Goal: Task Accomplishment & Management: Complete application form

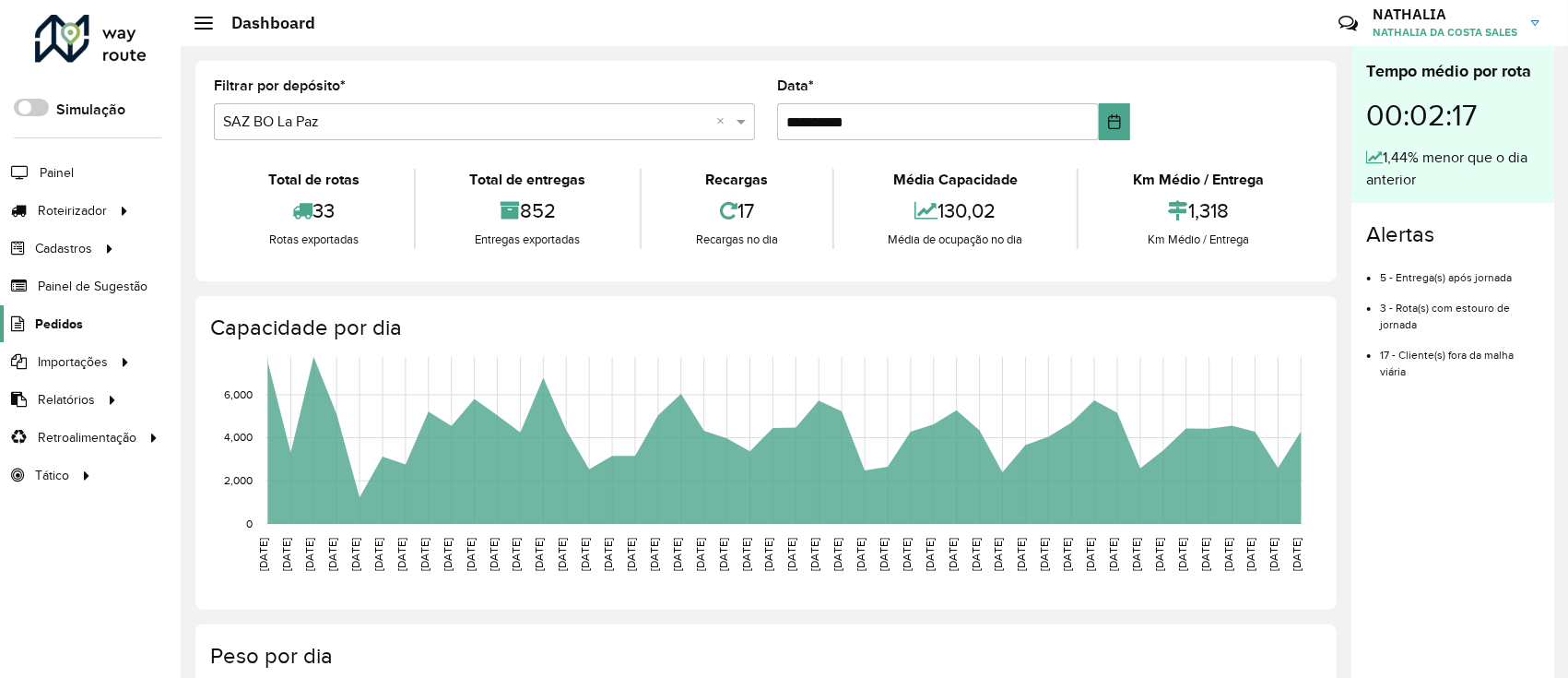
click at [52, 310] on link "Pedidos" at bounding box center [41, 324] width 83 height 37
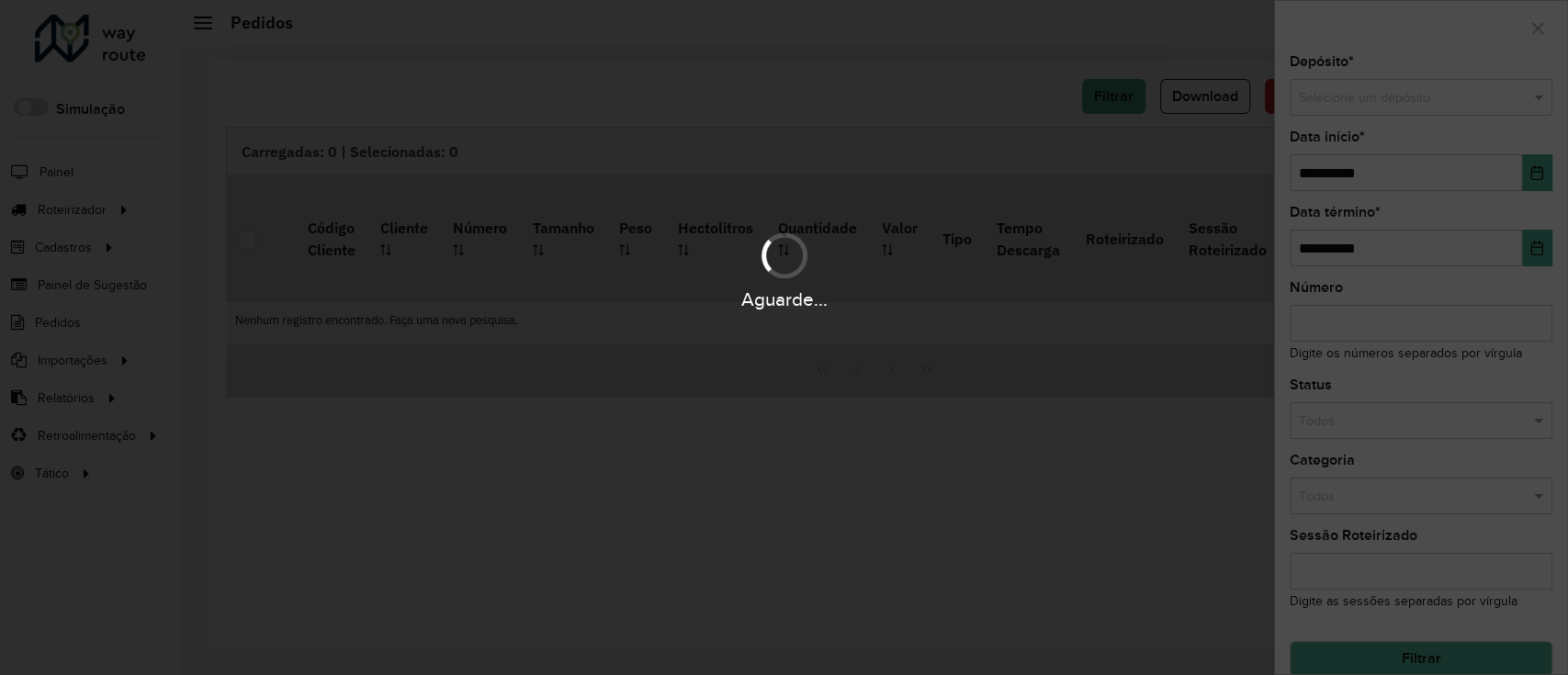
click at [1329, 93] on input "text" at bounding box center [1402, 97] width 208 height 20
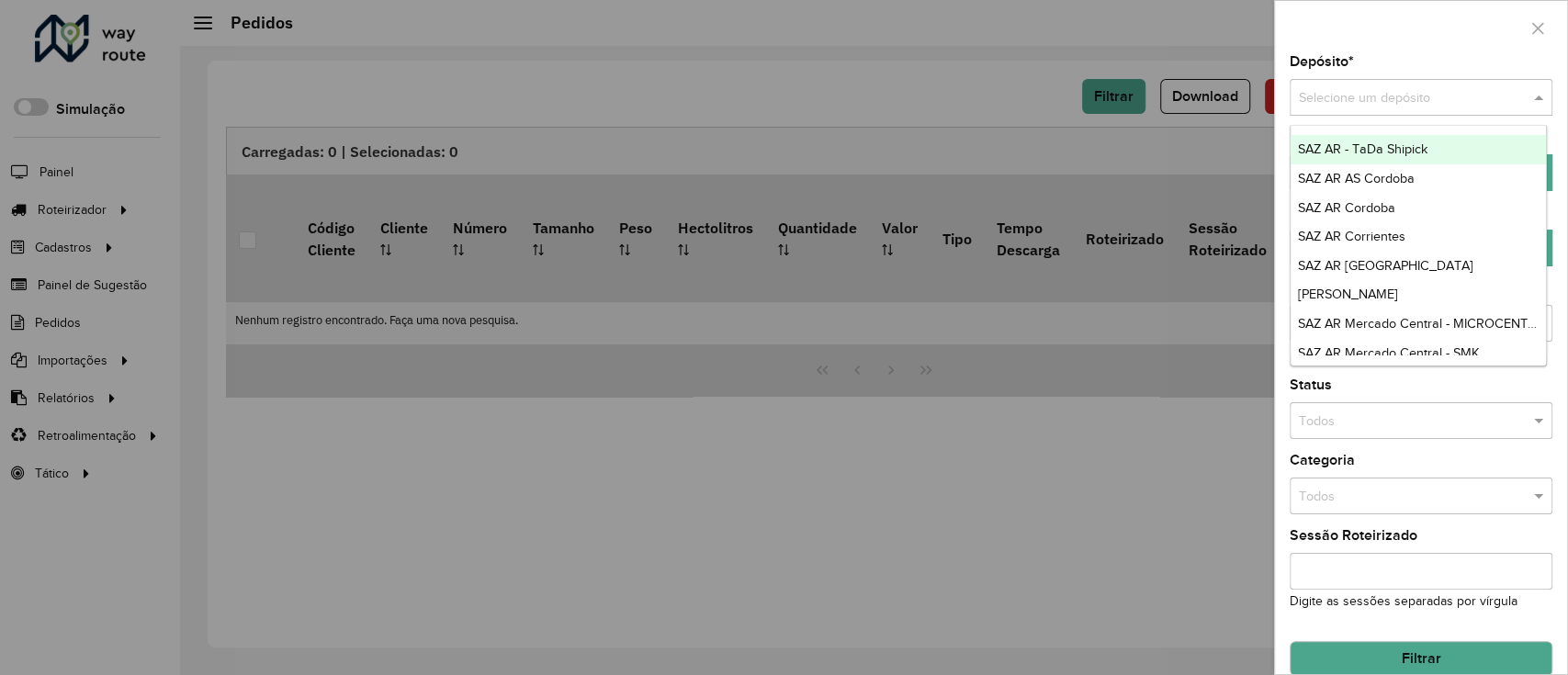
click at [1329, 93] on input "text" at bounding box center [1402, 97] width 208 height 20
type input "*****"
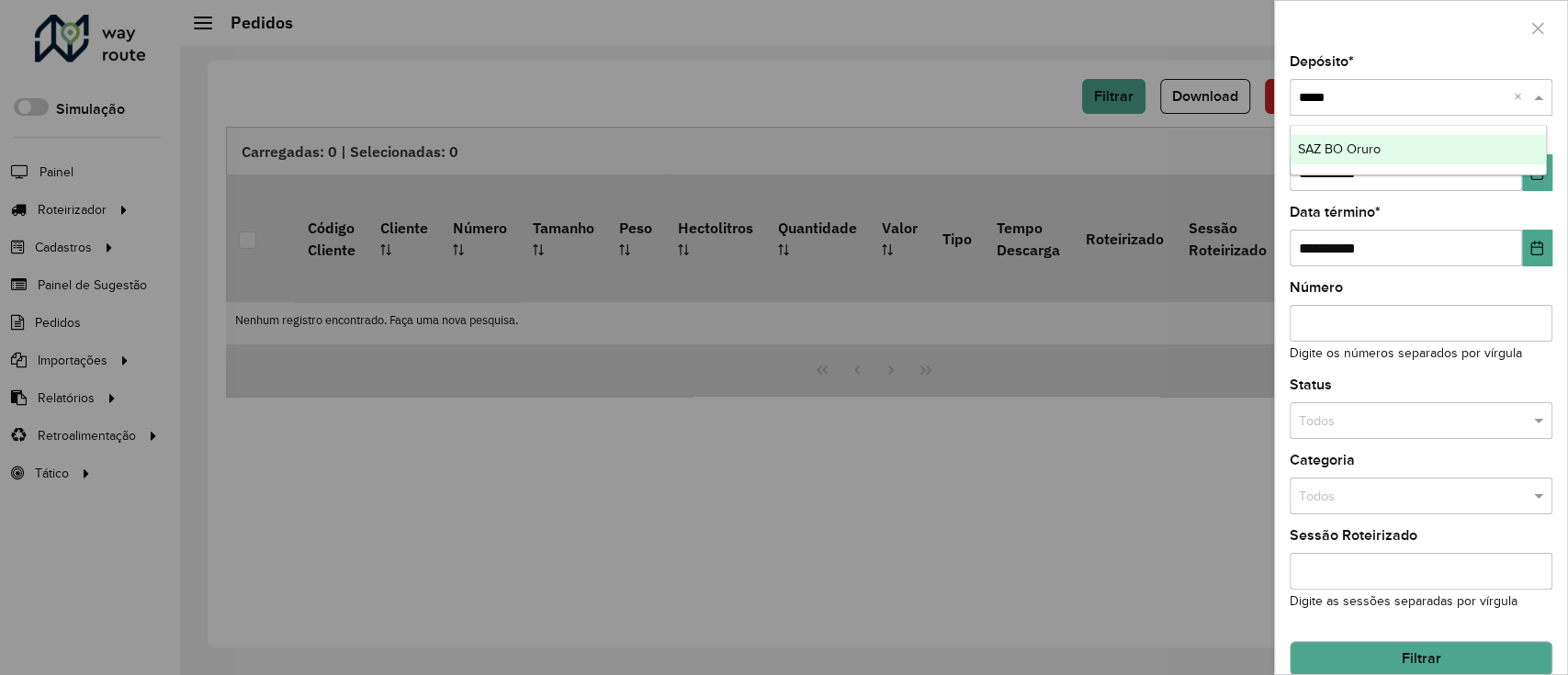
click at [1345, 147] on span "SAZ BO Oruro" at bounding box center [1339, 149] width 82 height 15
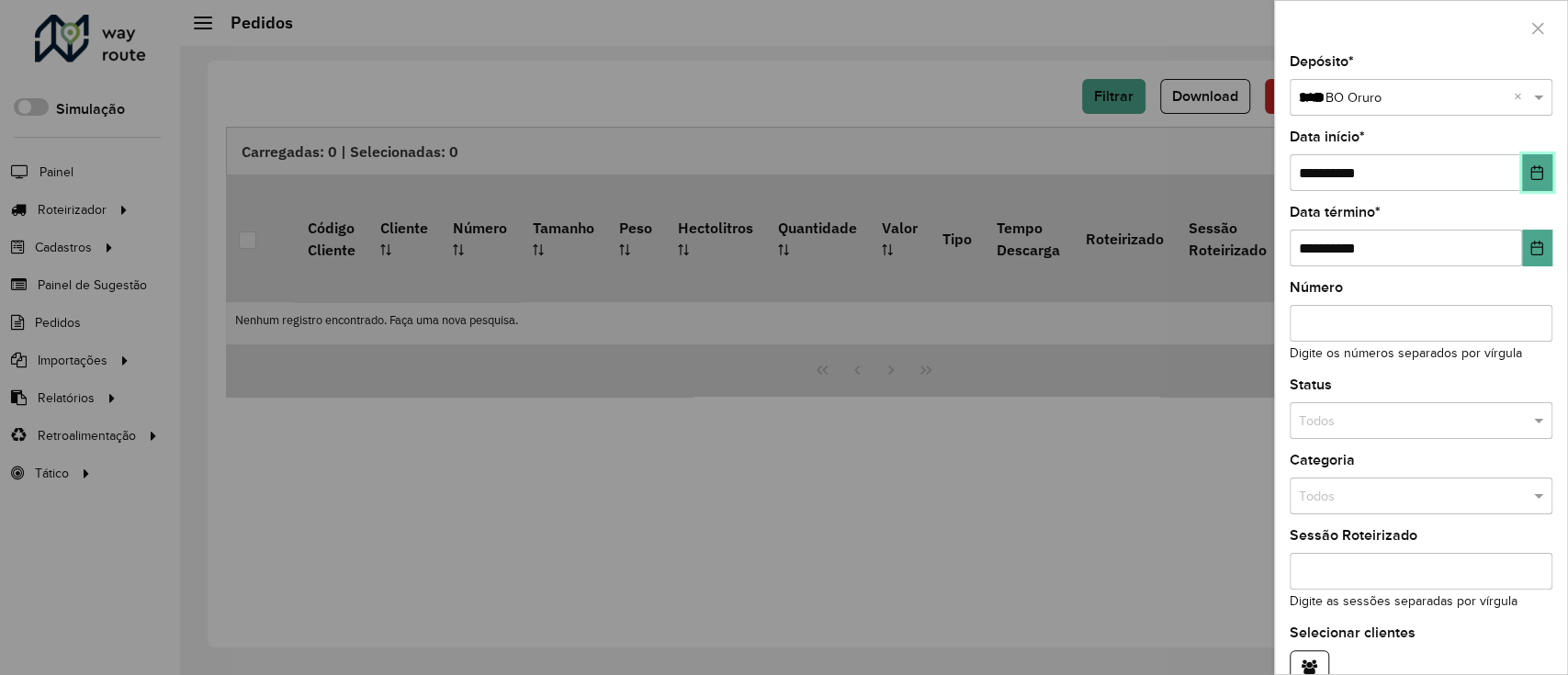
click at [1529, 163] on button "Choose Date" at bounding box center [1538, 172] width 30 height 37
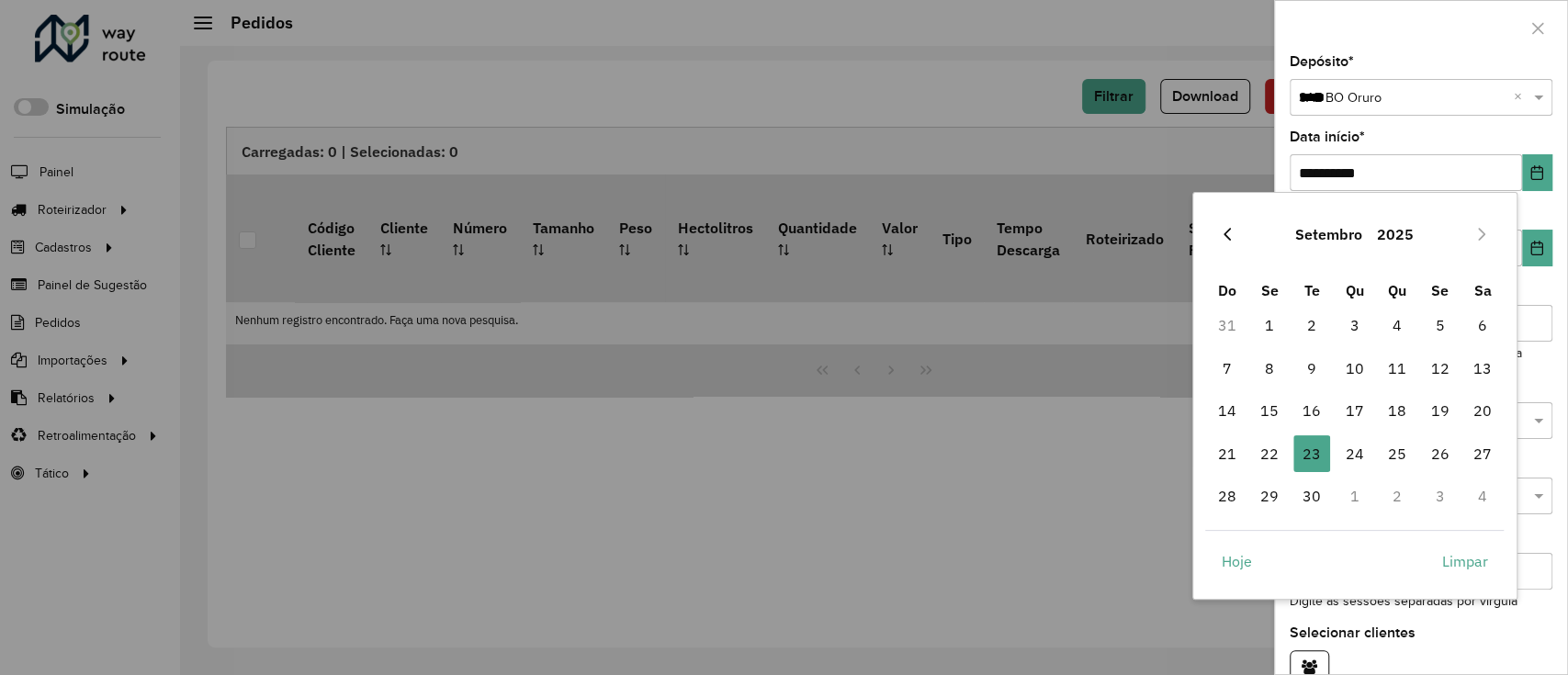
click at [1222, 234] on icon "Previous Month" at bounding box center [1228, 234] width 15 height 15
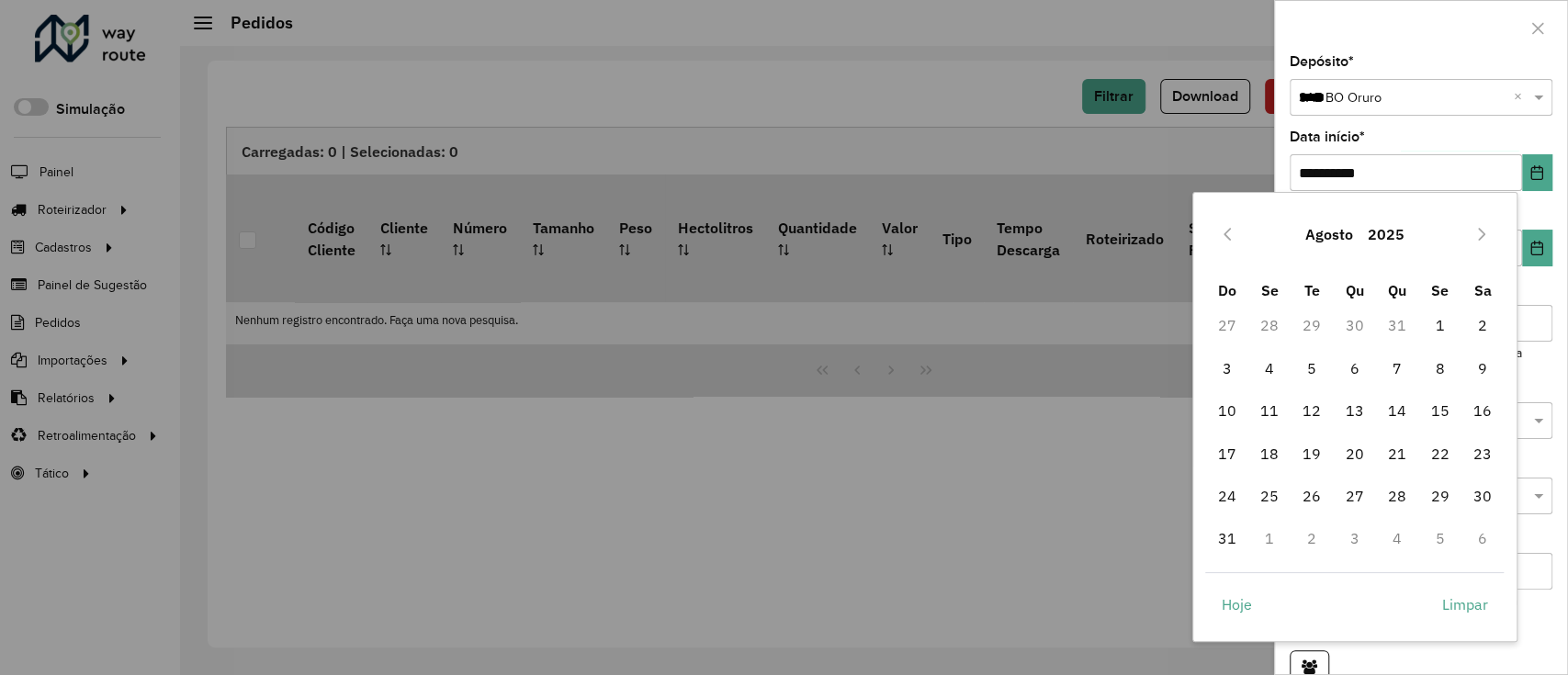
click at [1222, 234] on icon "Previous Month" at bounding box center [1228, 234] width 15 height 15
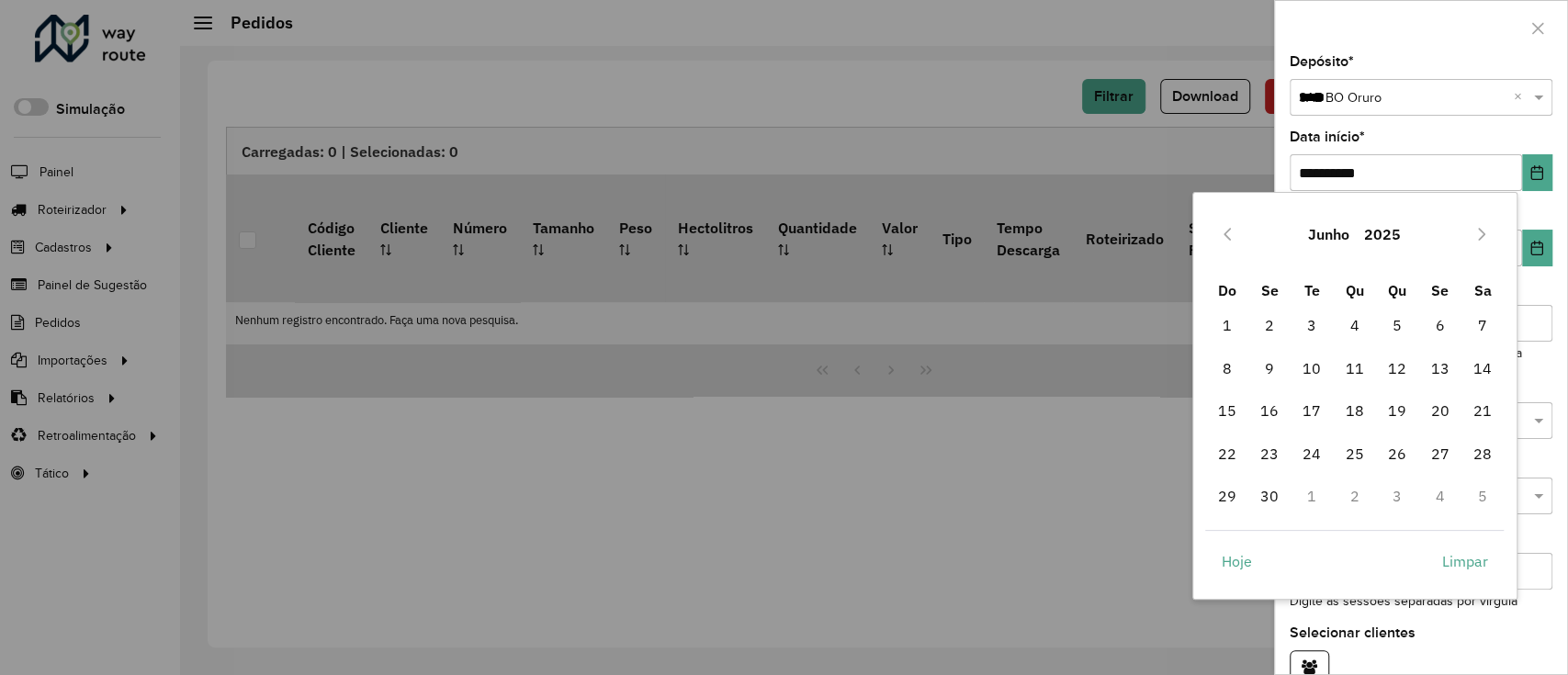
click at [1222, 234] on icon "Previous Month" at bounding box center [1228, 234] width 15 height 15
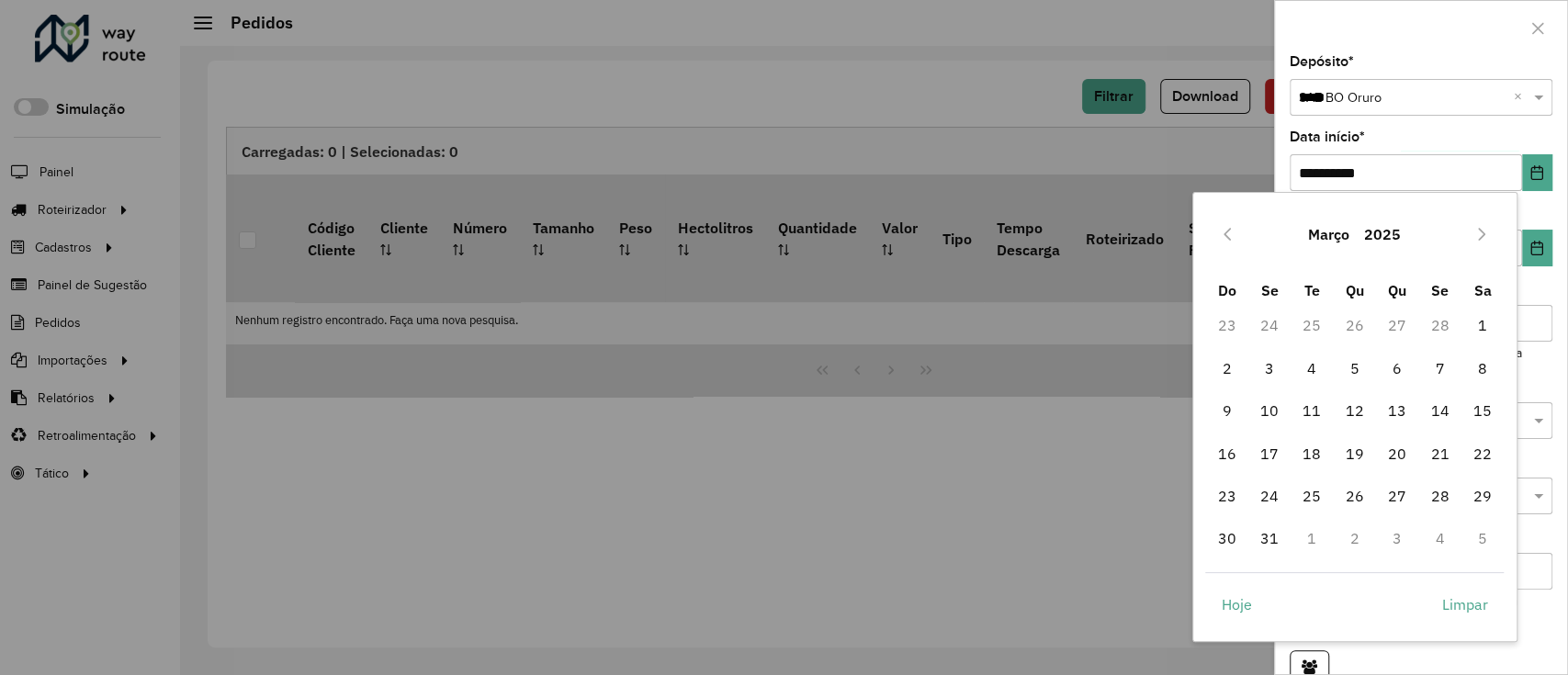
click at [1222, 234] on icon "Previous Month" at bounding box center [1228, 234] width 15 height 15
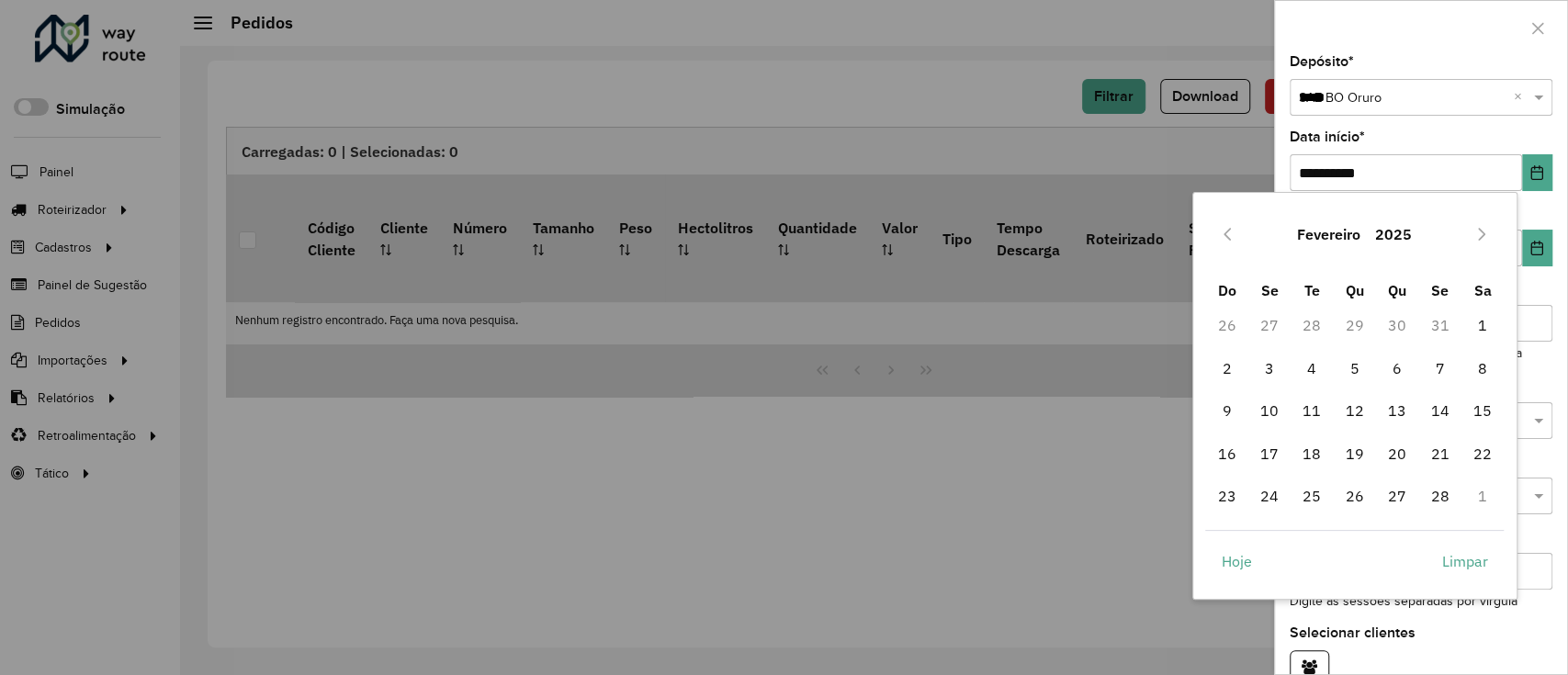
click at [1222, 234] on icon "Previous Month" at bounding box center [1228, 234] width 15 height 15
click at [1360, 314] on span "1" at bounding box center [1354, 324] width 37 height 37
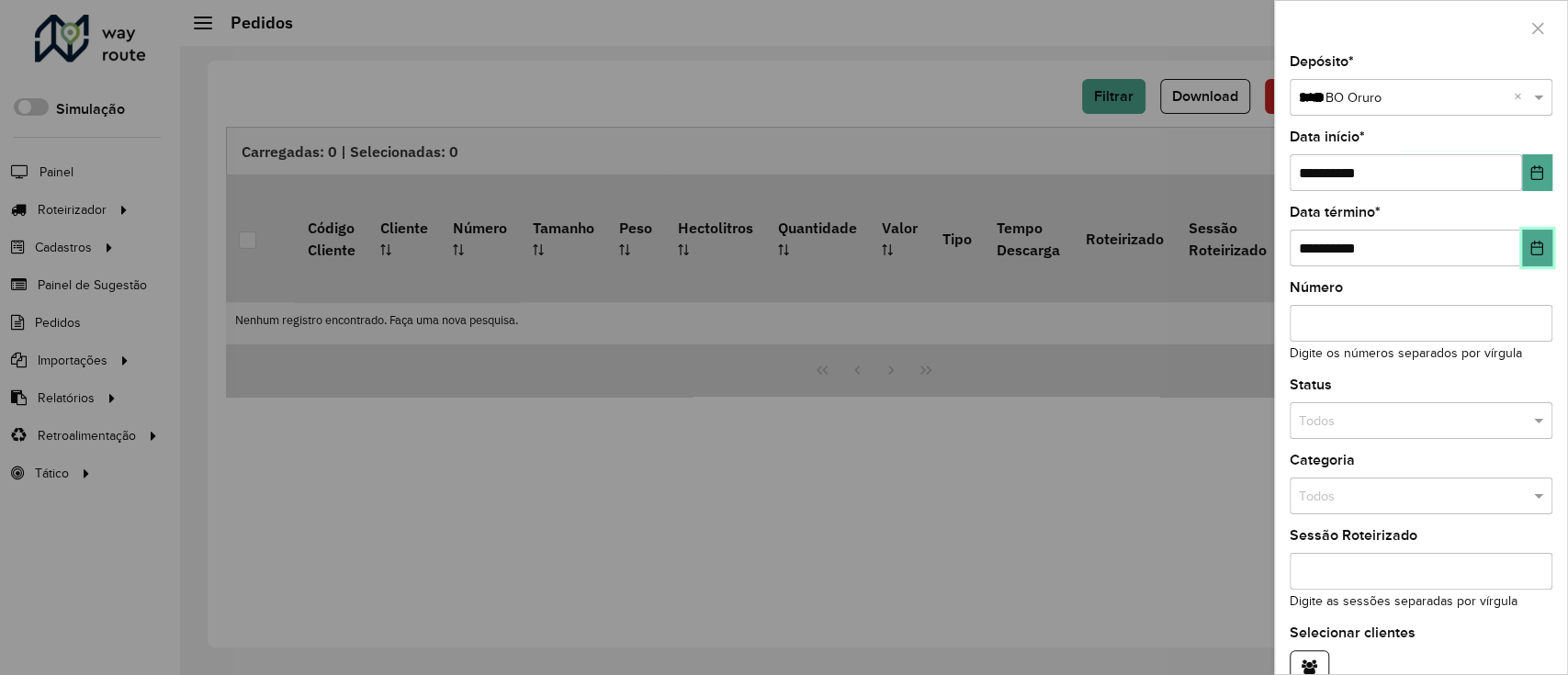
click at [1531, 241] on icon "Choose Date" at bounding box center [1537, 248] width 15 height 15
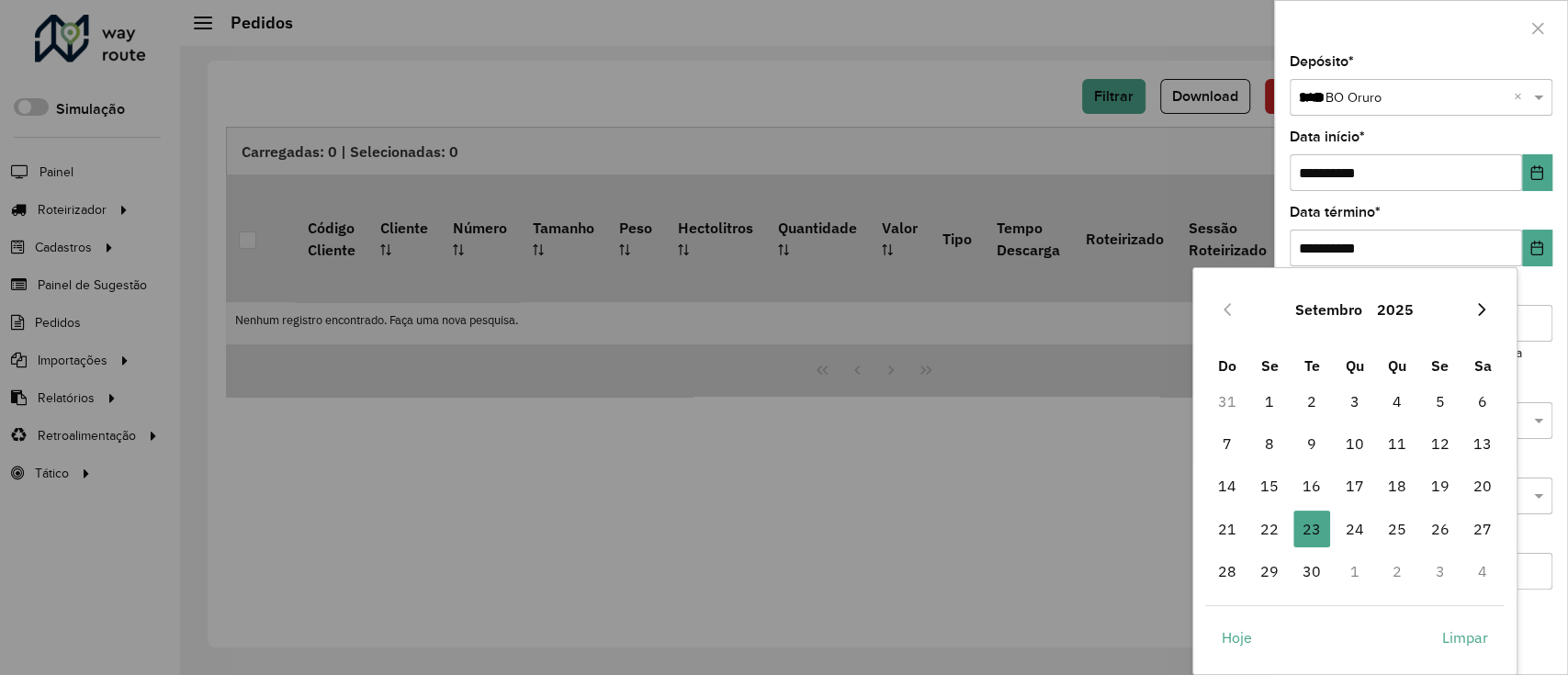
click at [1479, 299] on button "Next Month" at bounding box center [1481, 309] width 29 height 29
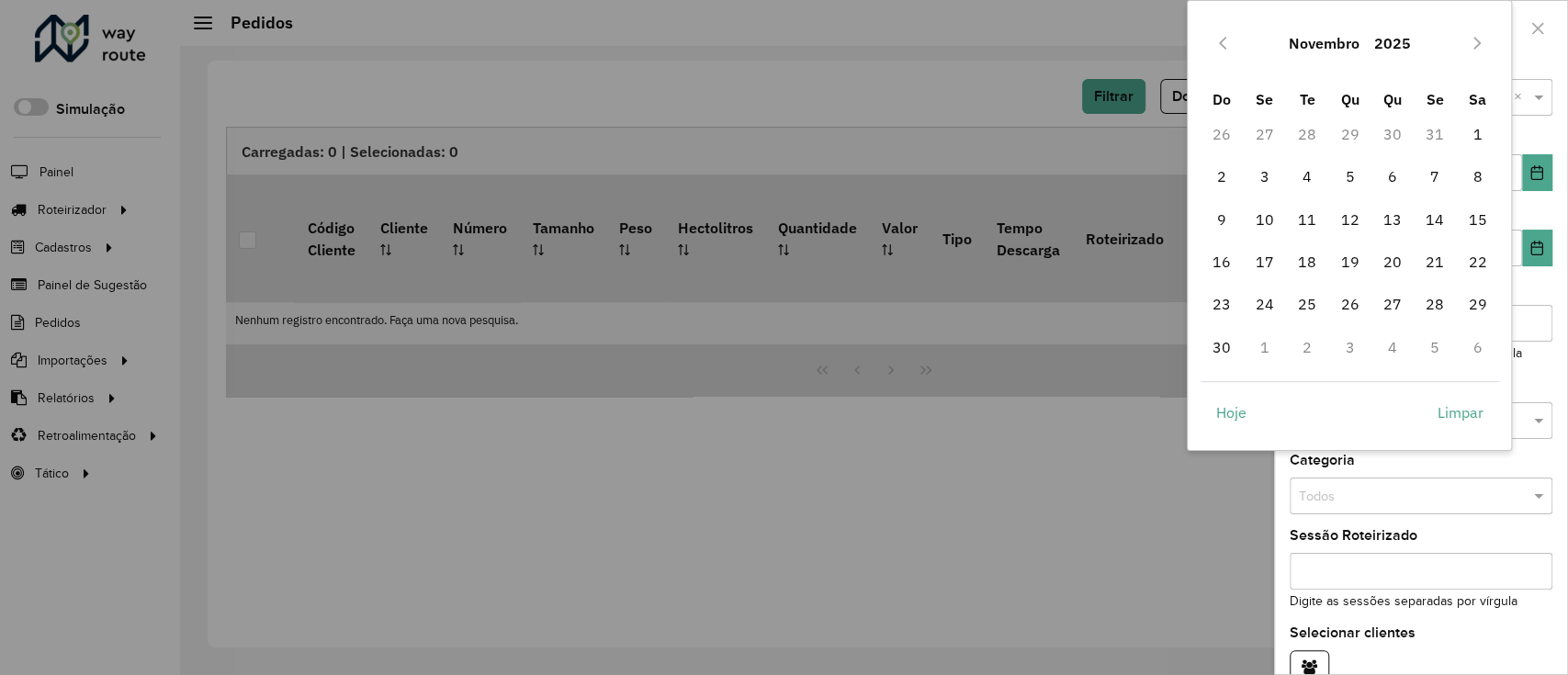
click at [1477, 58] on div "Novembro 2025" at bounding box center [1350, 43] width 299 height 59
click at [1476, 49] on button "Next Month" at bounding box center [1476, 43] width 29 height 29
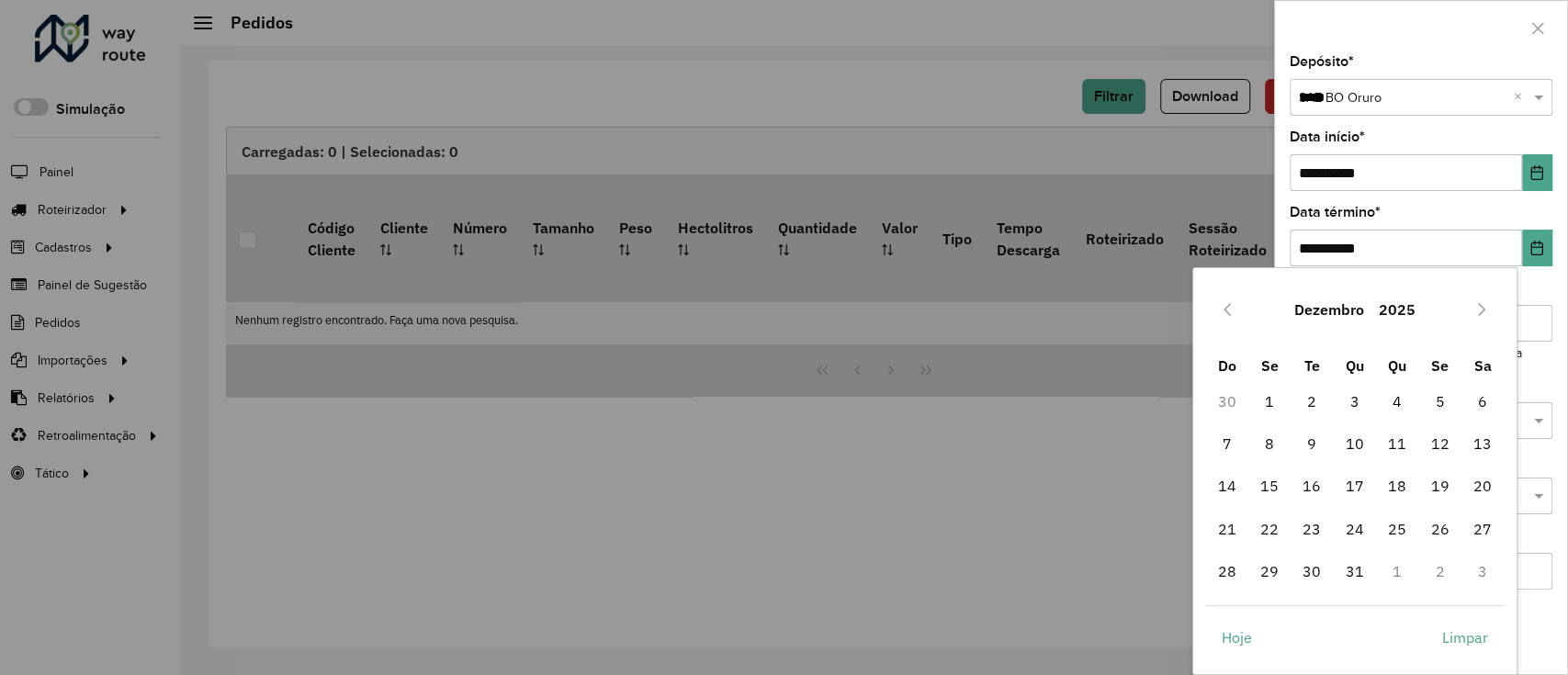
click at [1233, 292] on div "Dezembro 2025" at bounding box center [1354, 309] width 299 height 59
click at [1298, 562] on span "30" at bounding box center [1312, 571] width 37 height 37
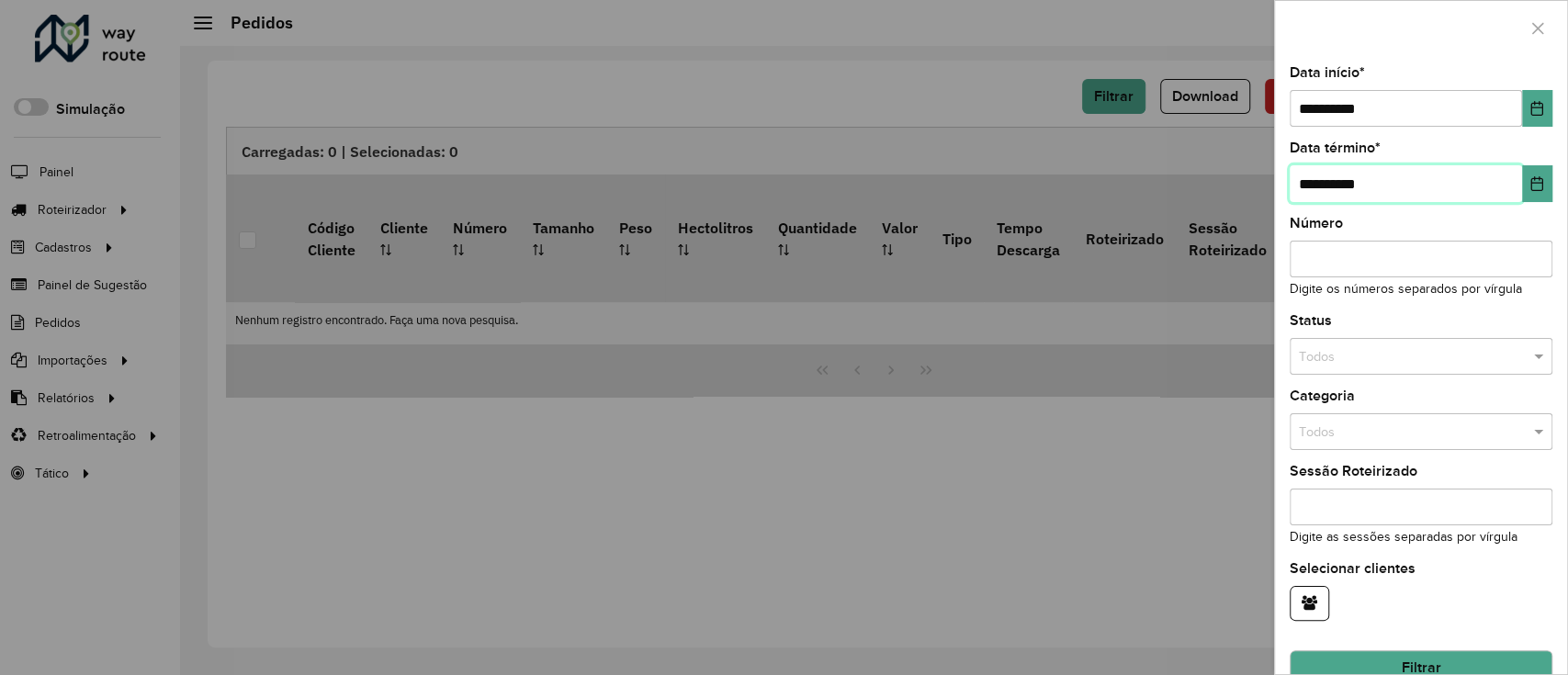
scroll to position [98, 0]
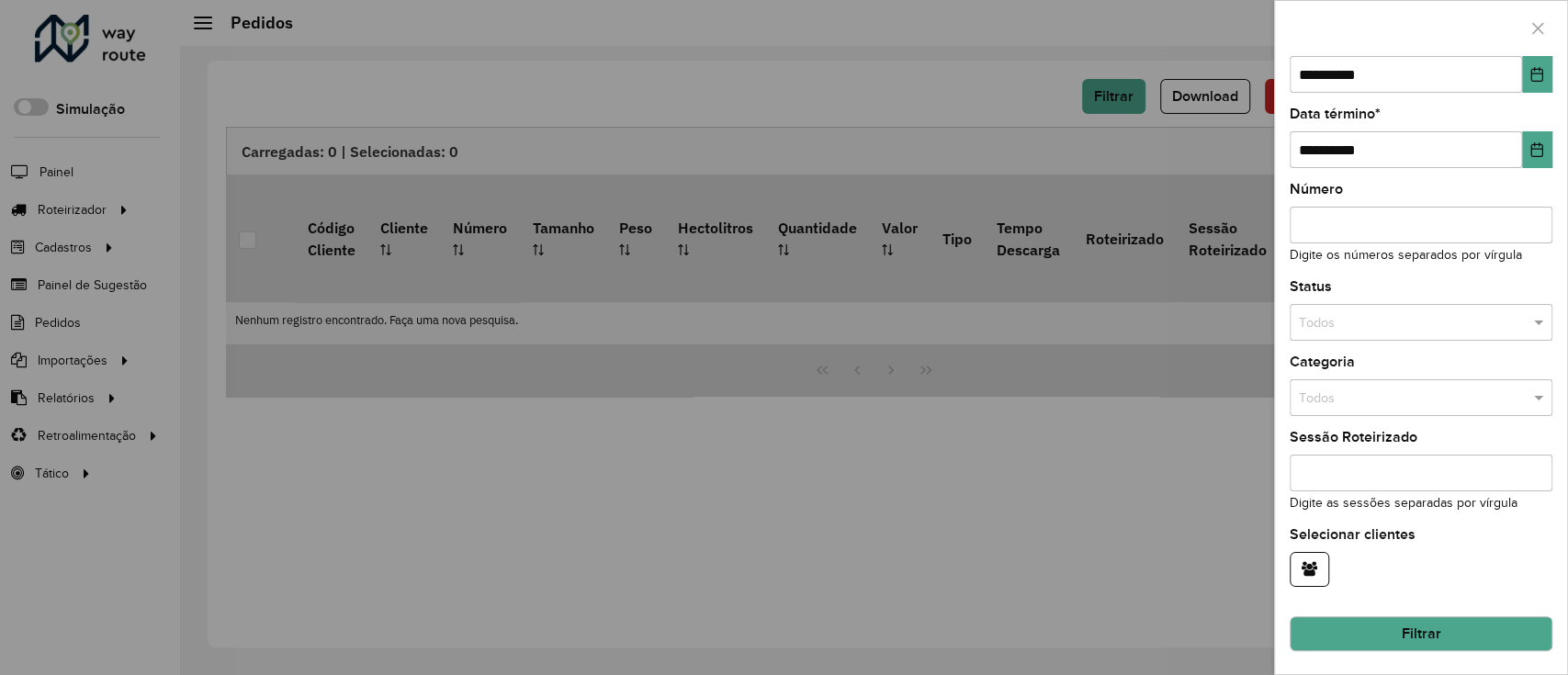
click at [1439, 389] on input "text" at bounding box center [1402, 398] width 208 height 20
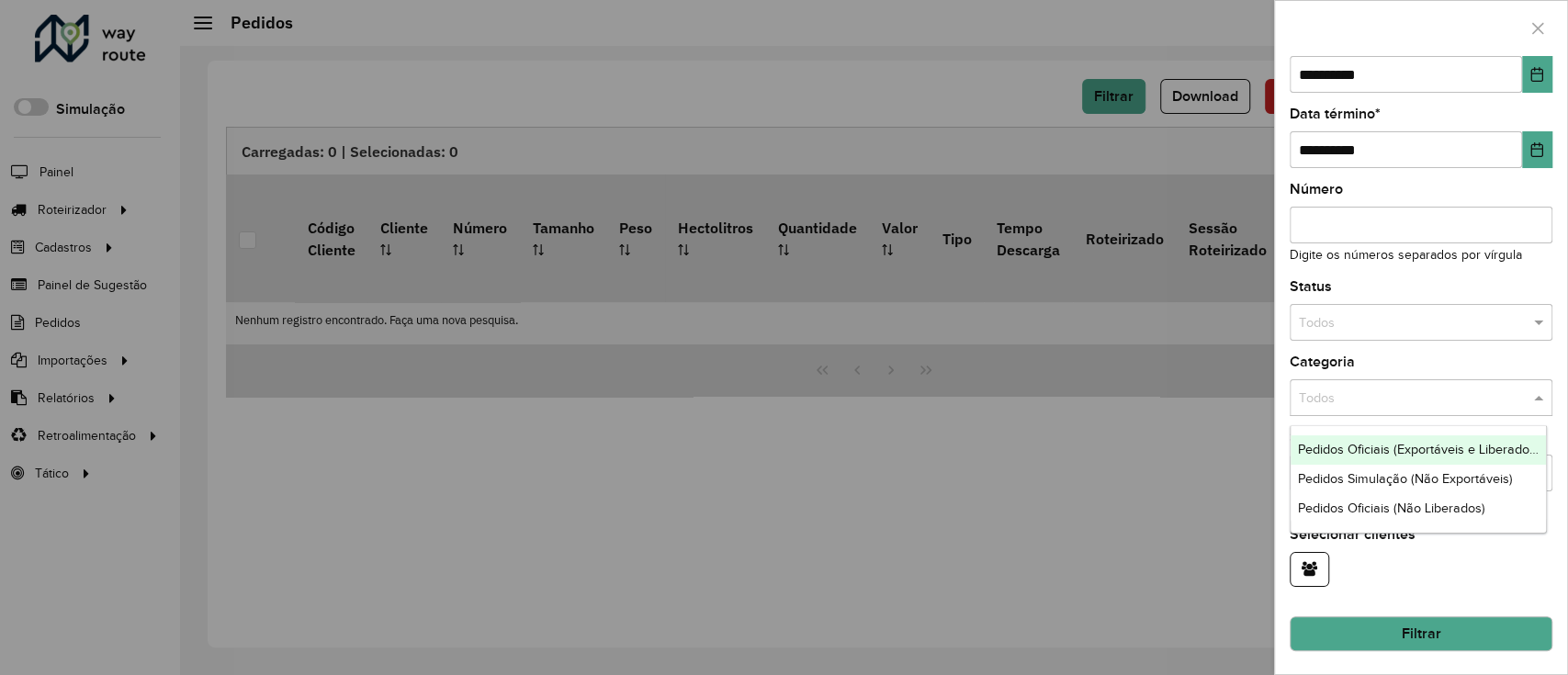
click at [1432, 372] on div "Categoria Todos" at bounding box center [1421, 386] width 263 height 61
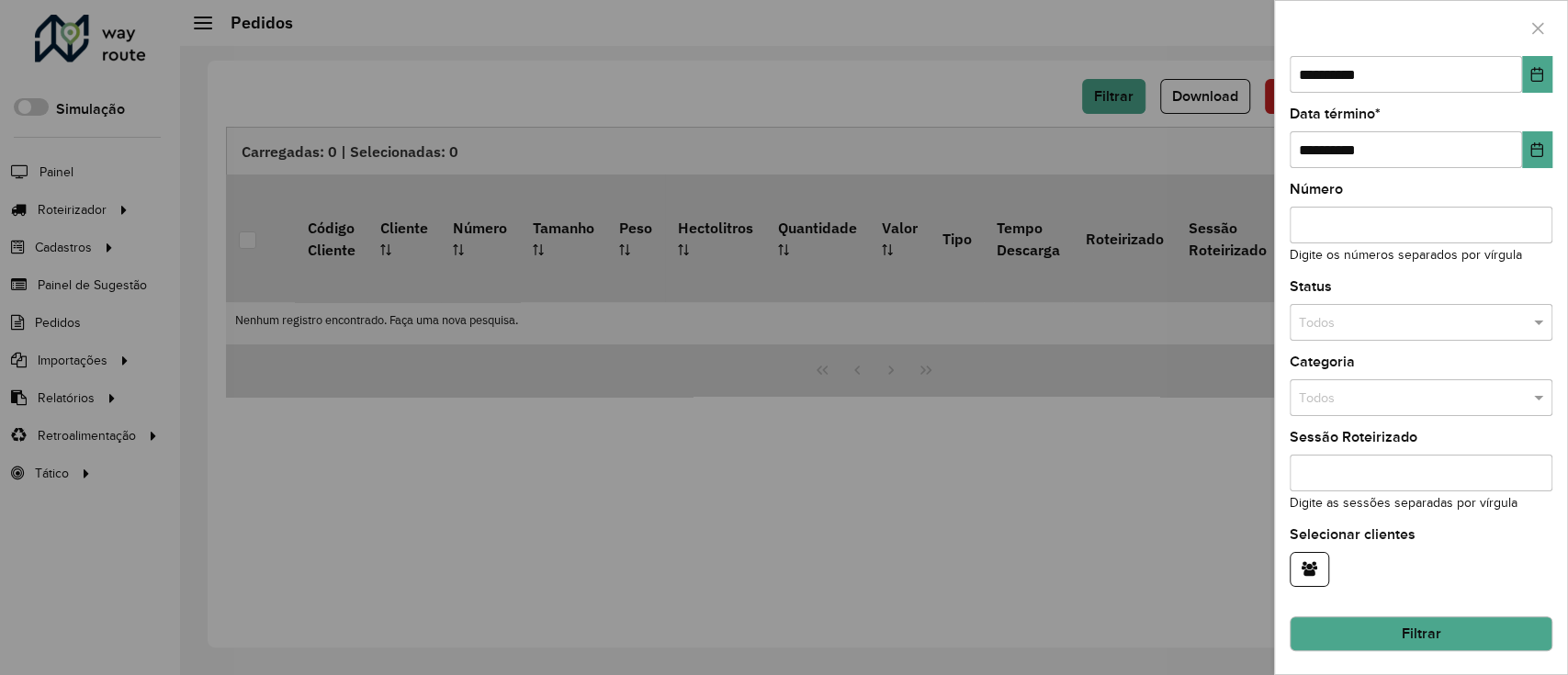
click at [1420, 389] on input "text" at bounding box center [1402, 398] width 208 height 20
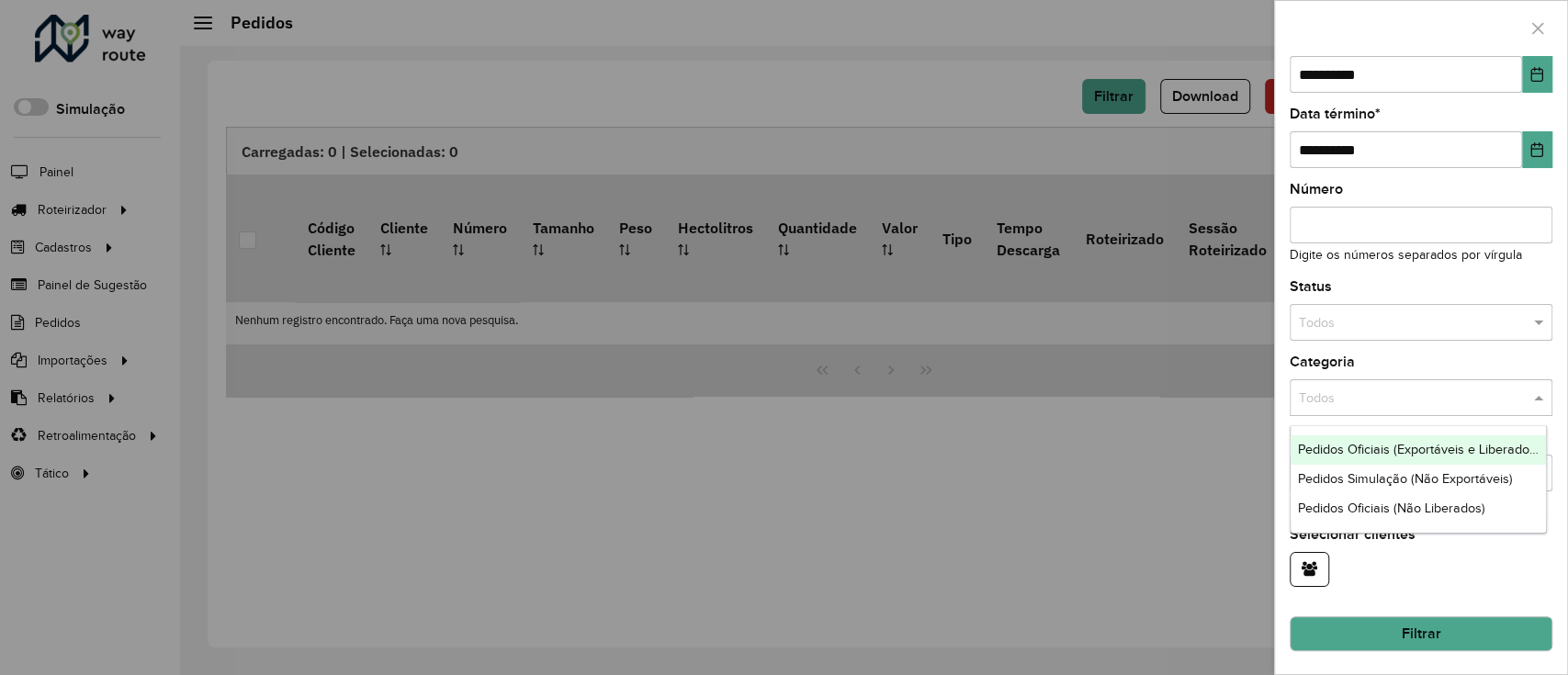
click at [1432, 315] on input "text" at bounding box center [1402, 322] width 208 height 20
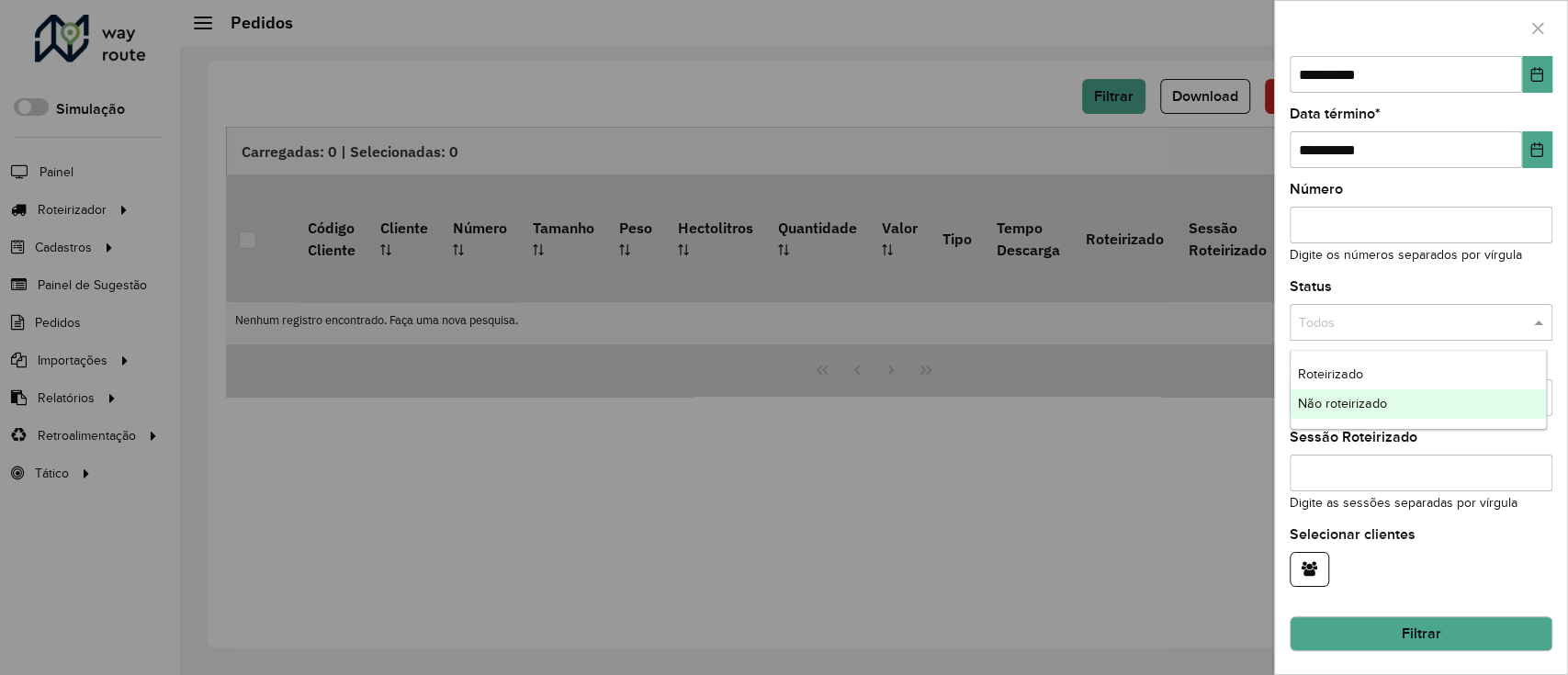
click at [1396, 405] on div "Não roteirizado" at bounding box center [1419, 404] width 256 height 29
click at [1485, 268] on div "**********" at bounding box center [1420, 364] width 292 height 619
click at [1446, 627] on button "Filtrar" at bounding box center [1421, 633] width 263 height 35
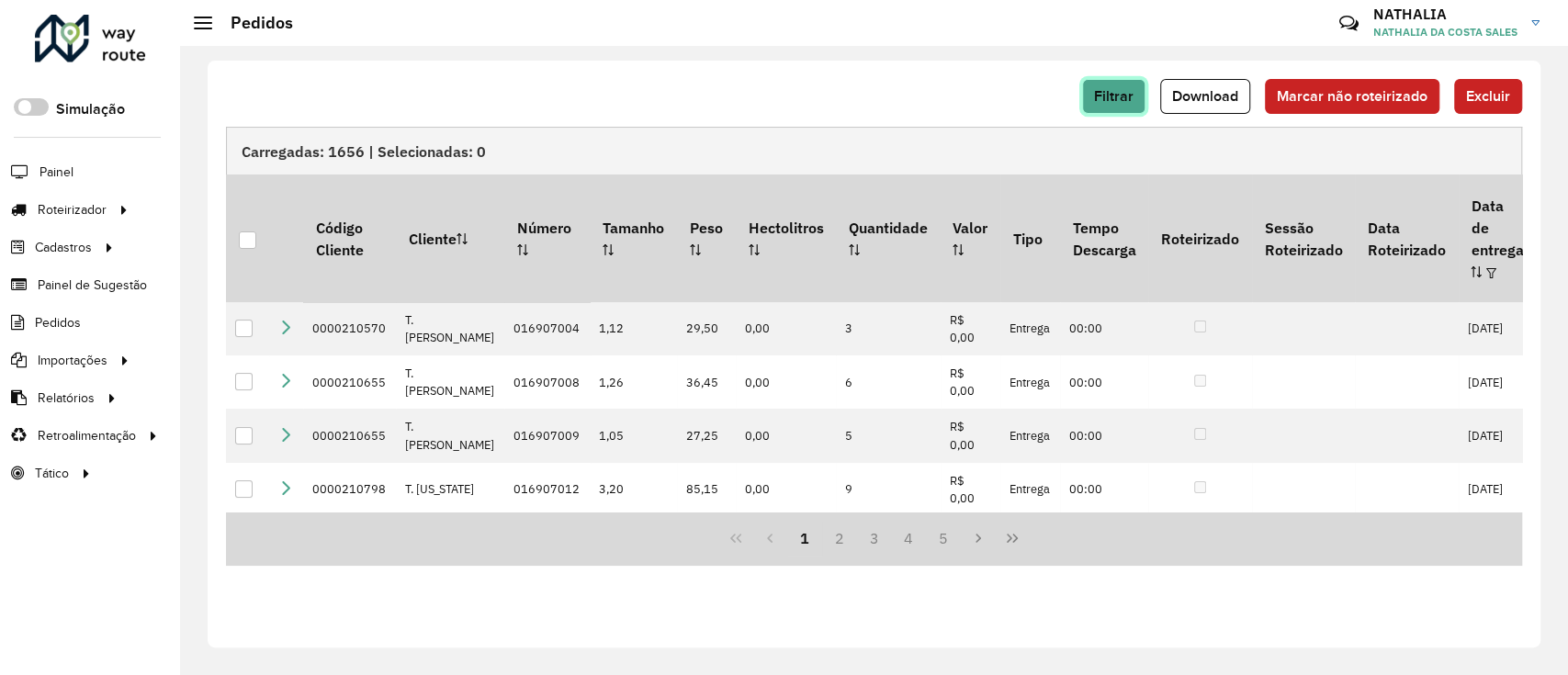
click at [1124, 92] on span "Filtrar" at bounding box center [1114, 95] width 40 height 16
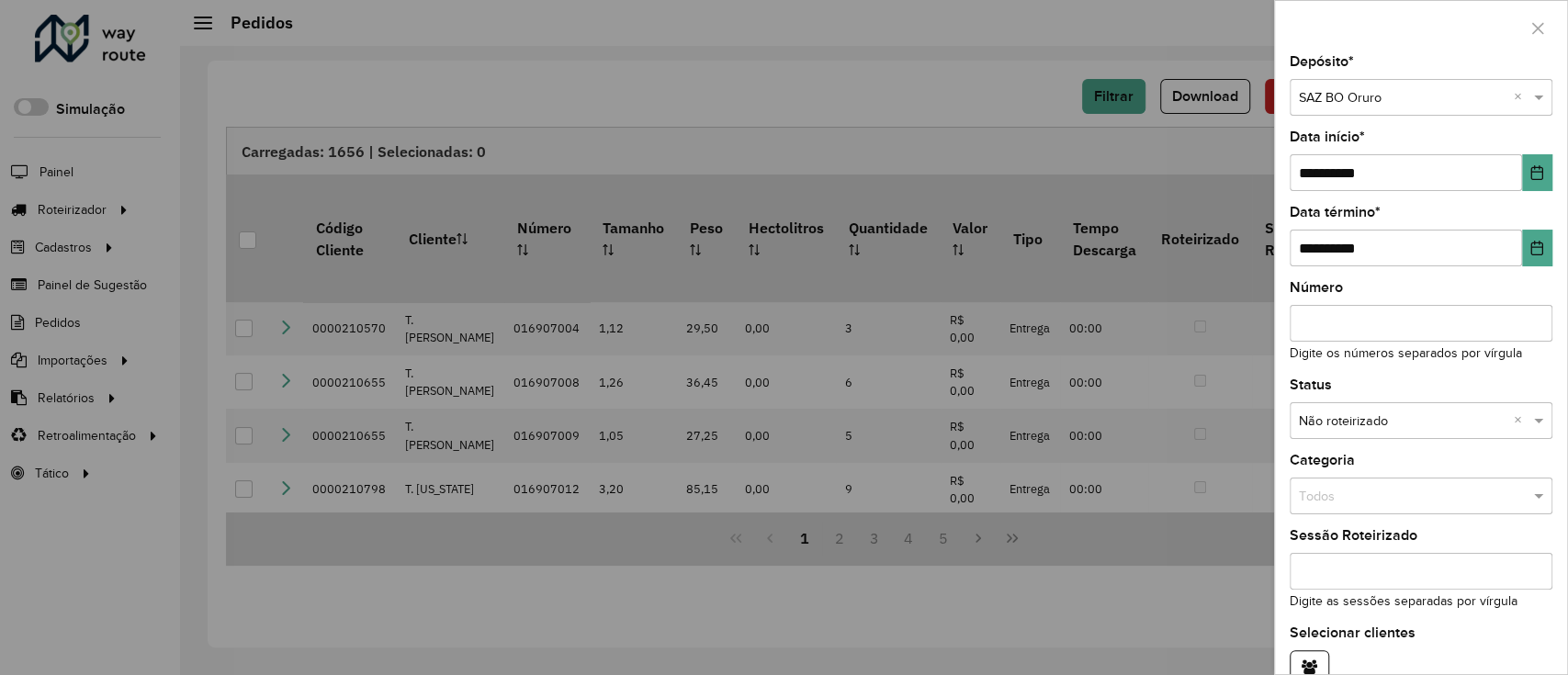
click at [659, 31] on div at bounding box center [784, 338] width 1568 height 675
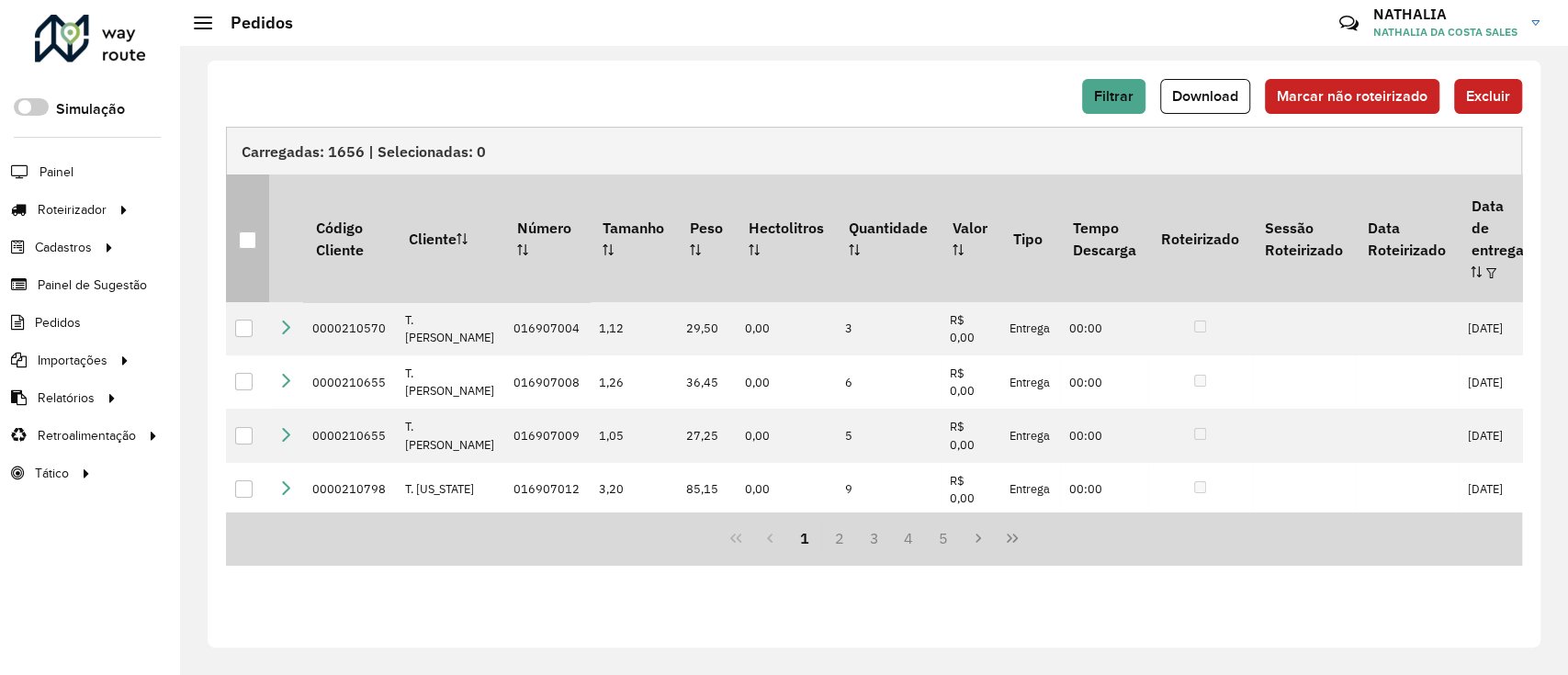
click at [244, 232] on div at bounding box center [248, 240] width 17 height 17
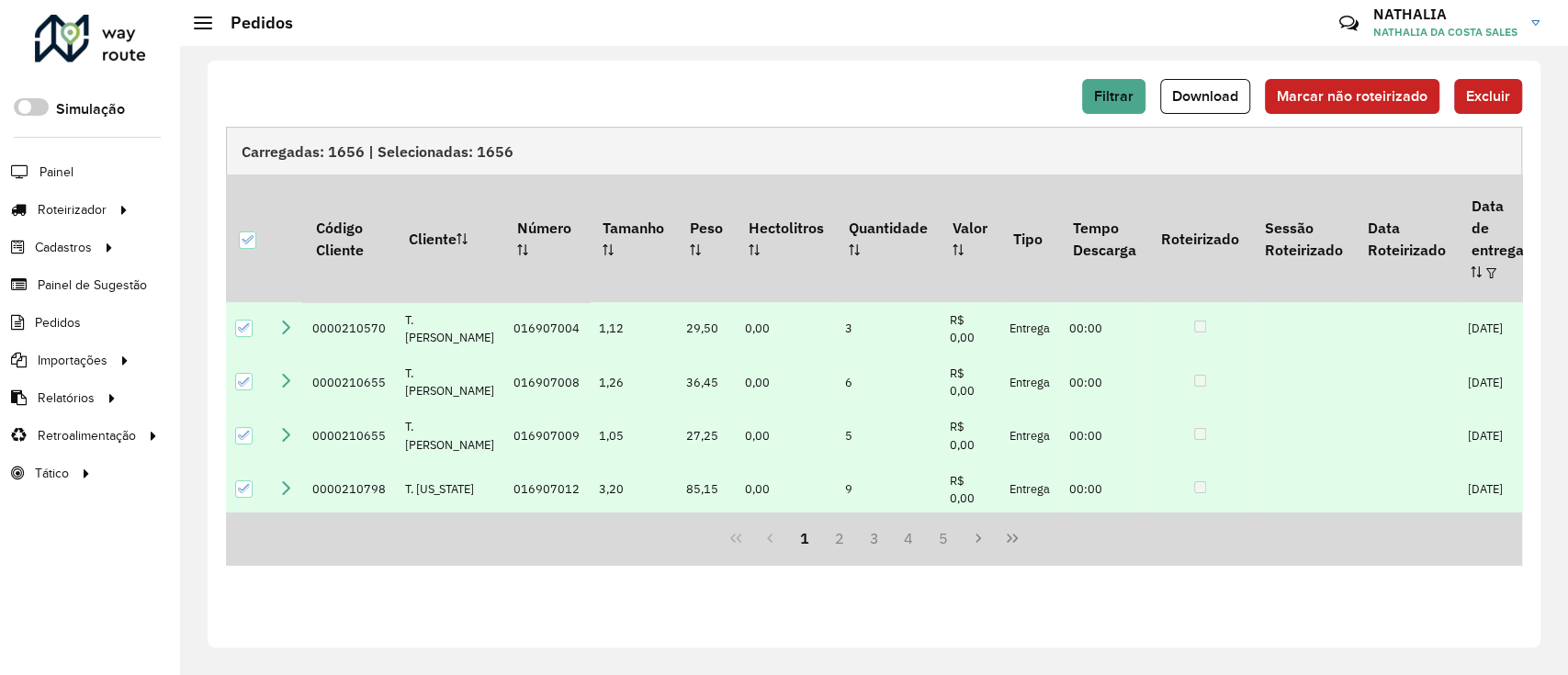
click at [1487, 95] on span "Excluir" at bounding box center [1488, 95] width 44 height 16
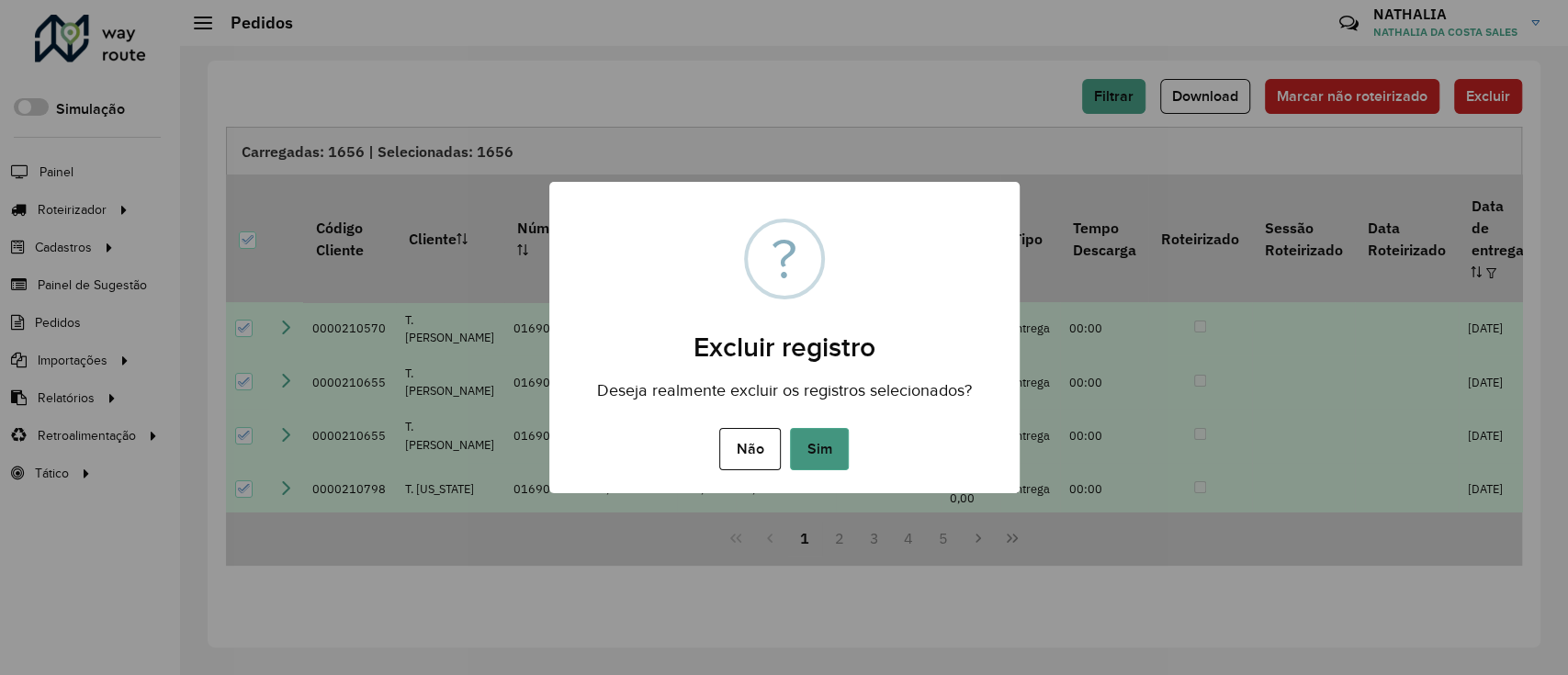
click at [812, 438] on button "Sim" at bounding box center [819, 449] width 59 height 43
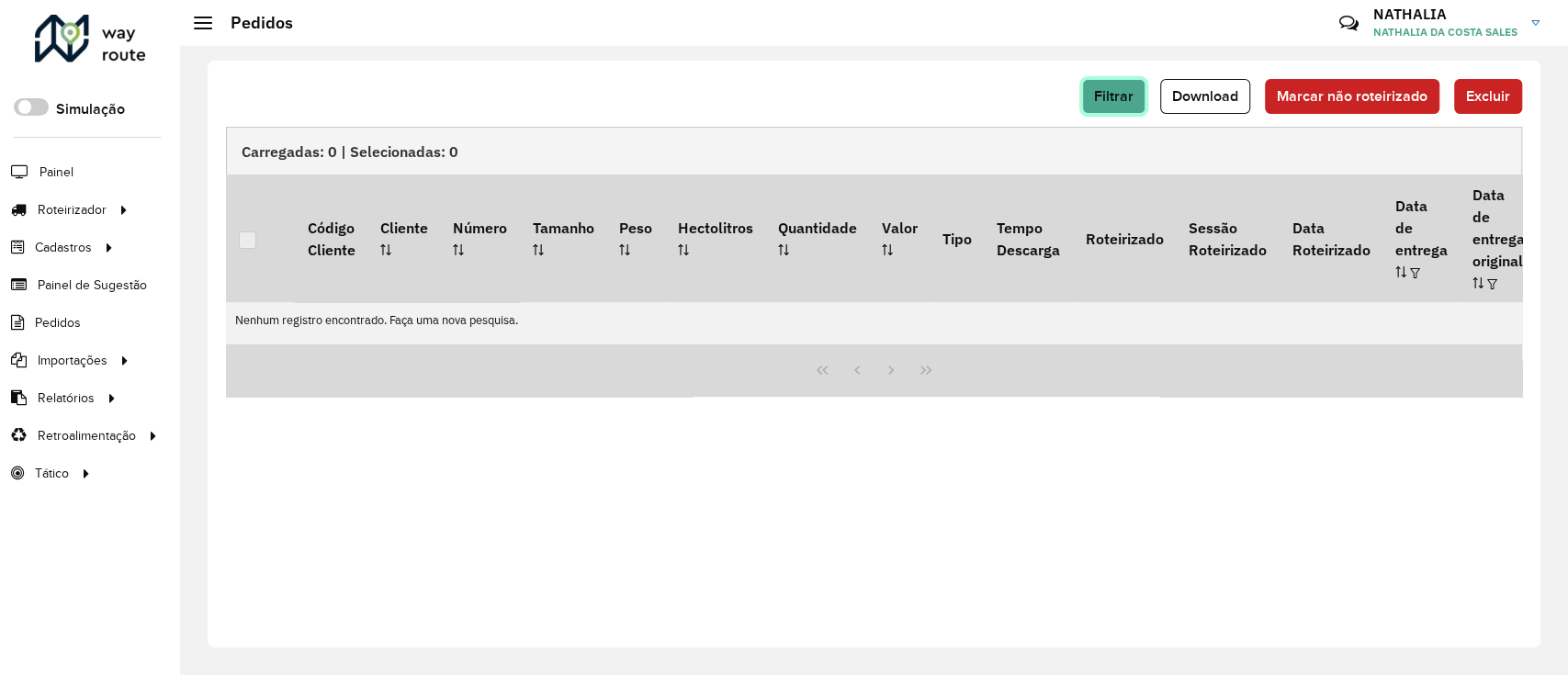
click at [1115, 98] on span "Filtrar" at bounding box center [1114, 95] width 40 height 16
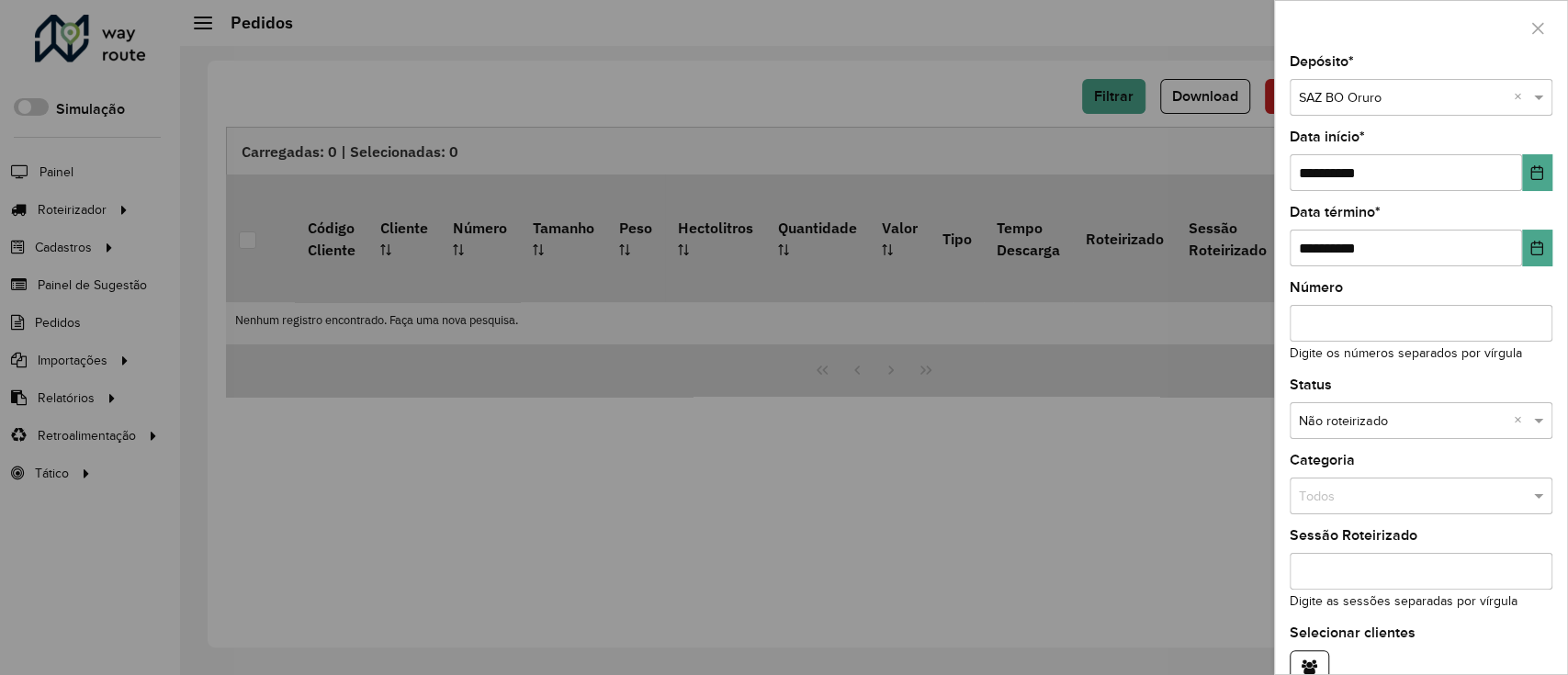
click at [1342, 100] on input "text" at bounding box center [1402, 97] width 208 height 20
type input "*****"
click at [1358, 147] on span "SAZ BO Cochabamba" at bounding box center [1386, 149] width 177 height 15
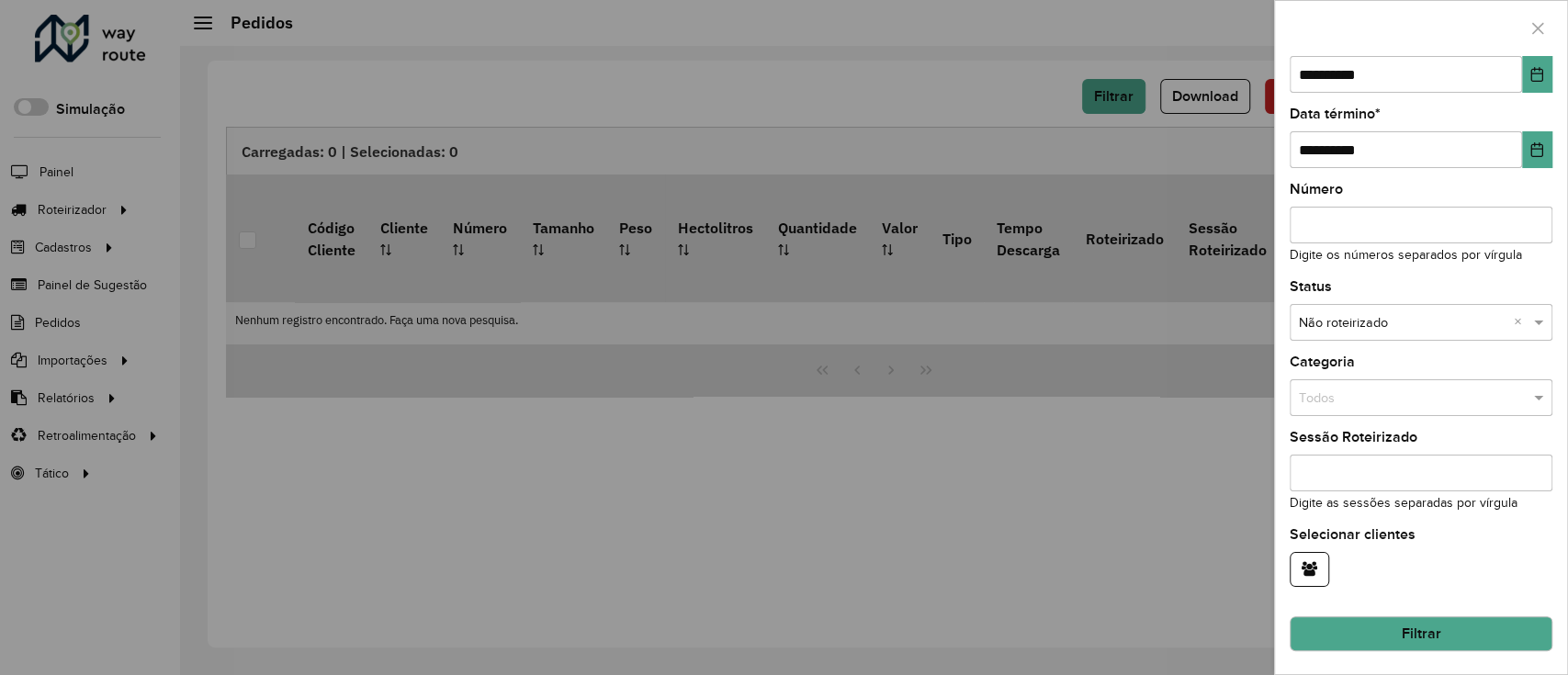
click at [1472, 614] on hb-field-button "Filtrar" at bounding box center [1421, 626] width 263 height 49
click at [1470, 627] on button "Filtrar" at bounding box center [1421, 633] width 263 height 35
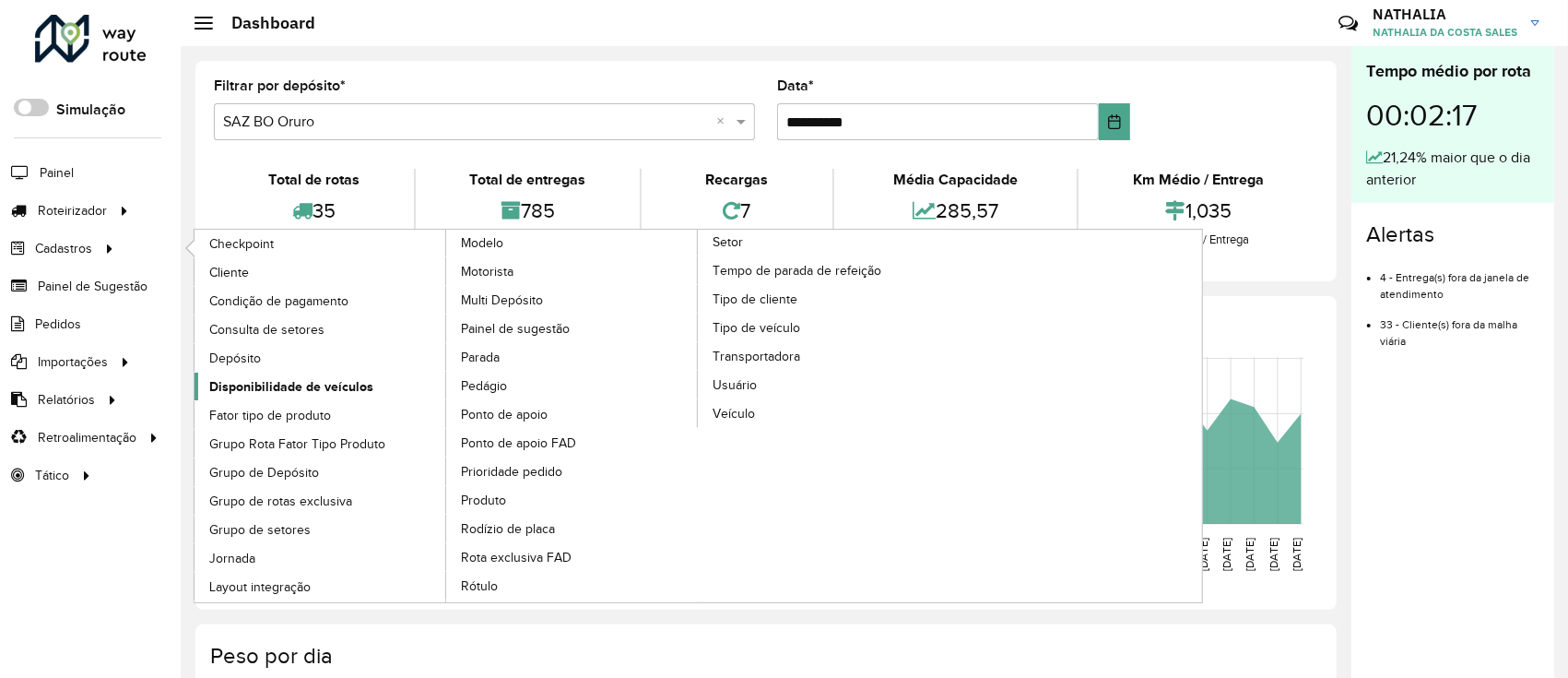
click at [273, 389] on span "Disponibilidade de veículos" at bounding box center [290, 386] width 164 height 19
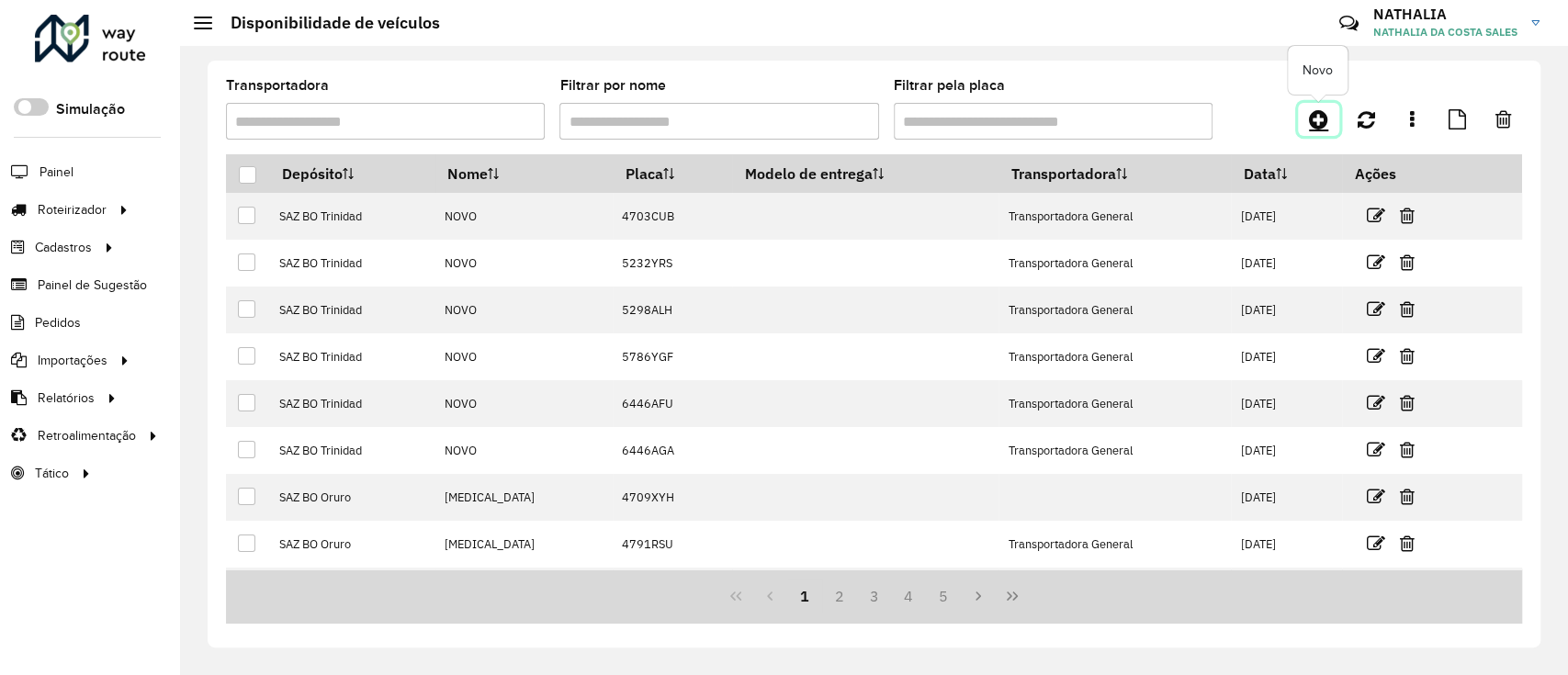
click at [1318, 116] on icon at bounding box center [1318, 119] width 19 height 22
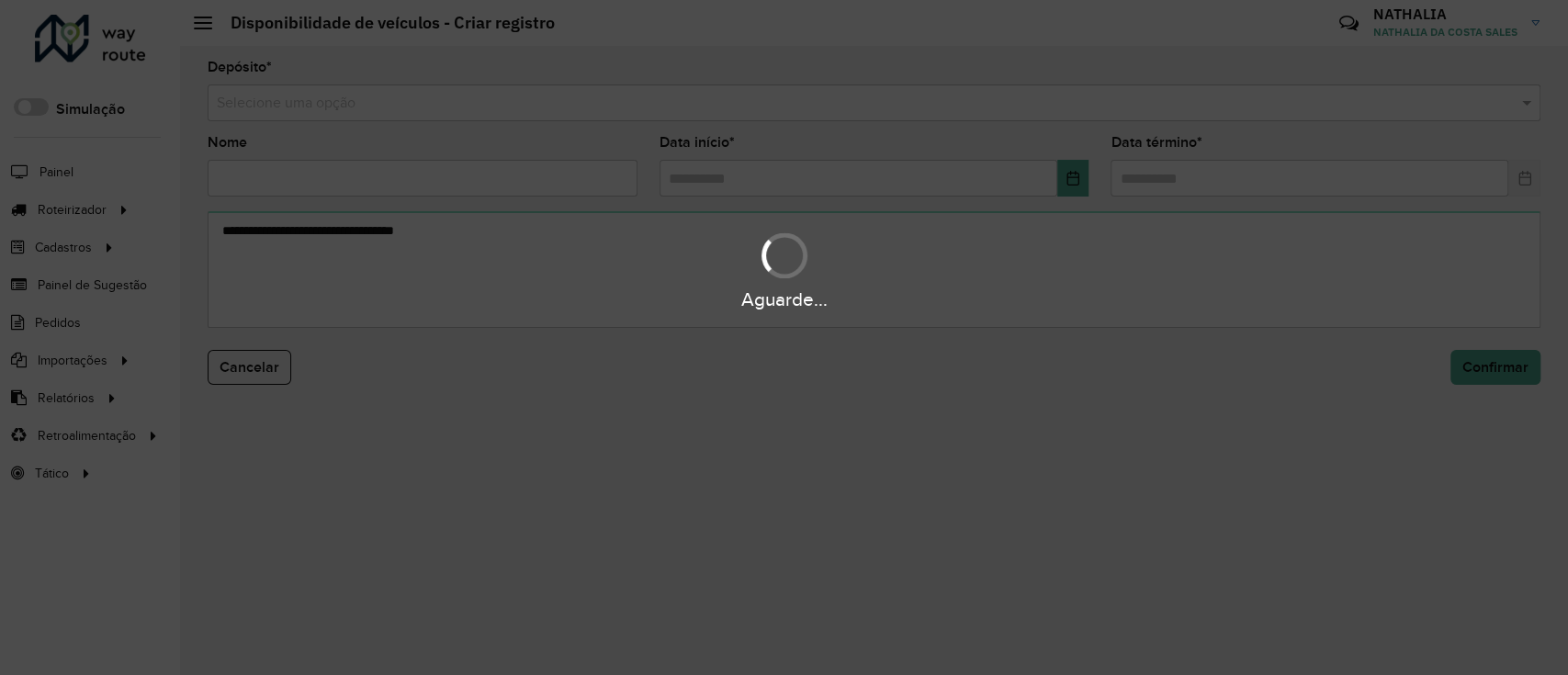
click at [1095, 109] on div "Aguarde..." at bounding box center [784, 338] width 1568 height 675
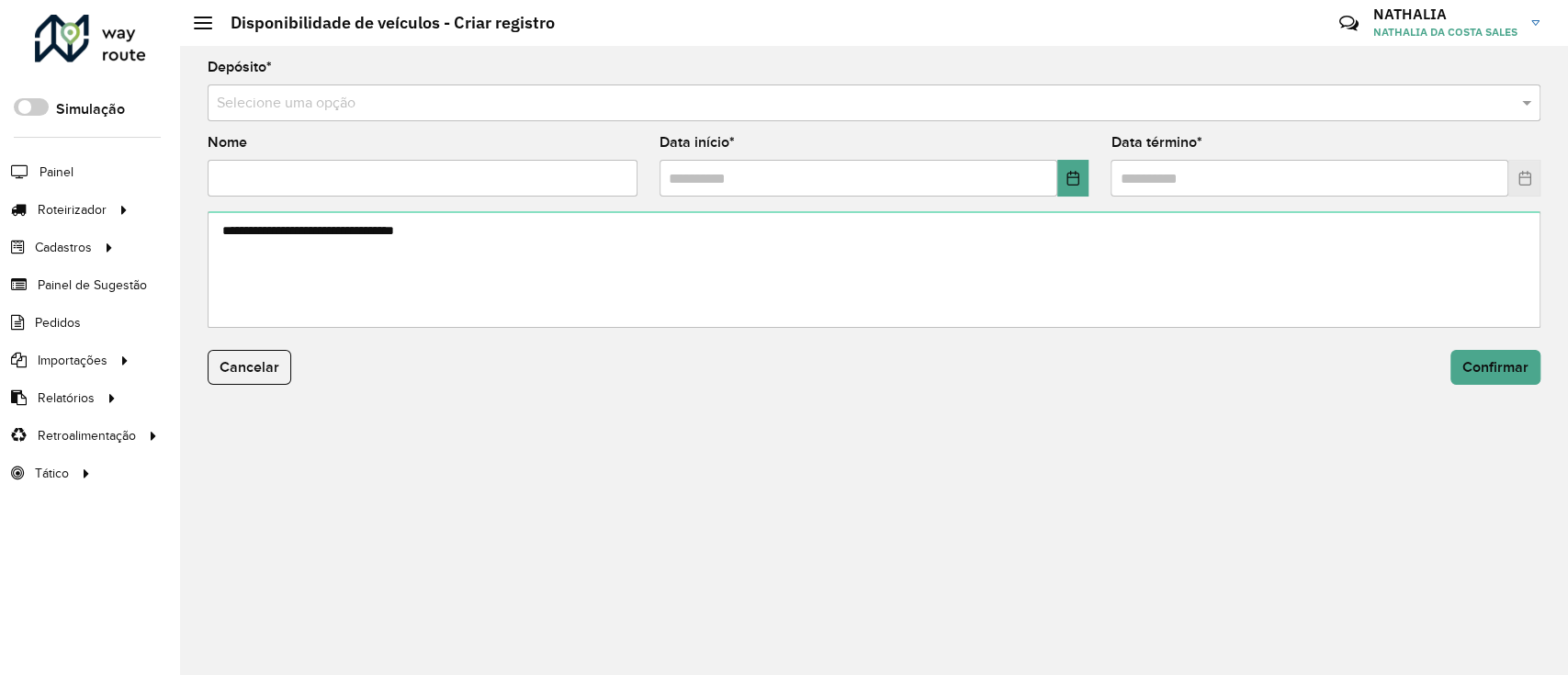
click at [1095, 109] on input "text" at bounding box center [855, 103] width 1278 height 22
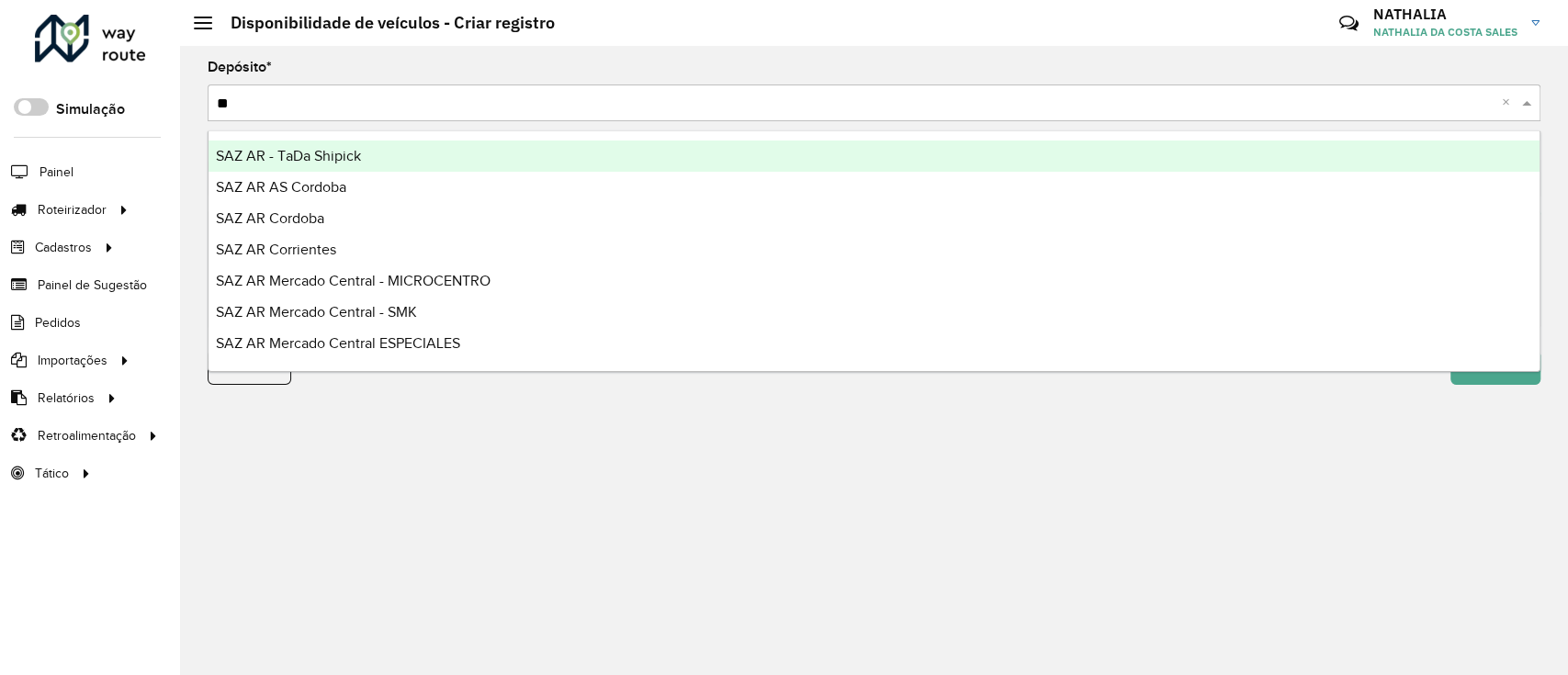
type input "***"
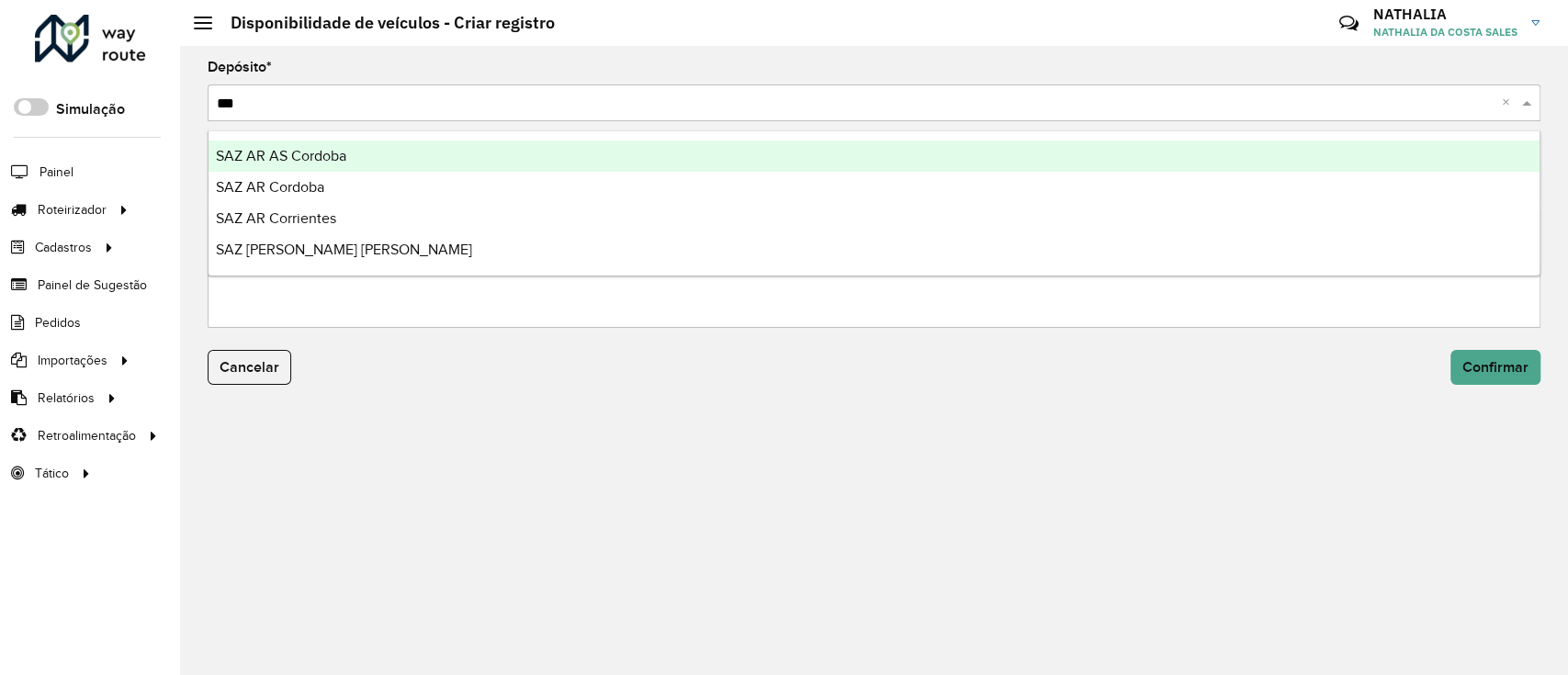
click at [1072, 159] on div "SAZ AR AS Cordoba" at bounding box center [873, 156] width 1331 height 31
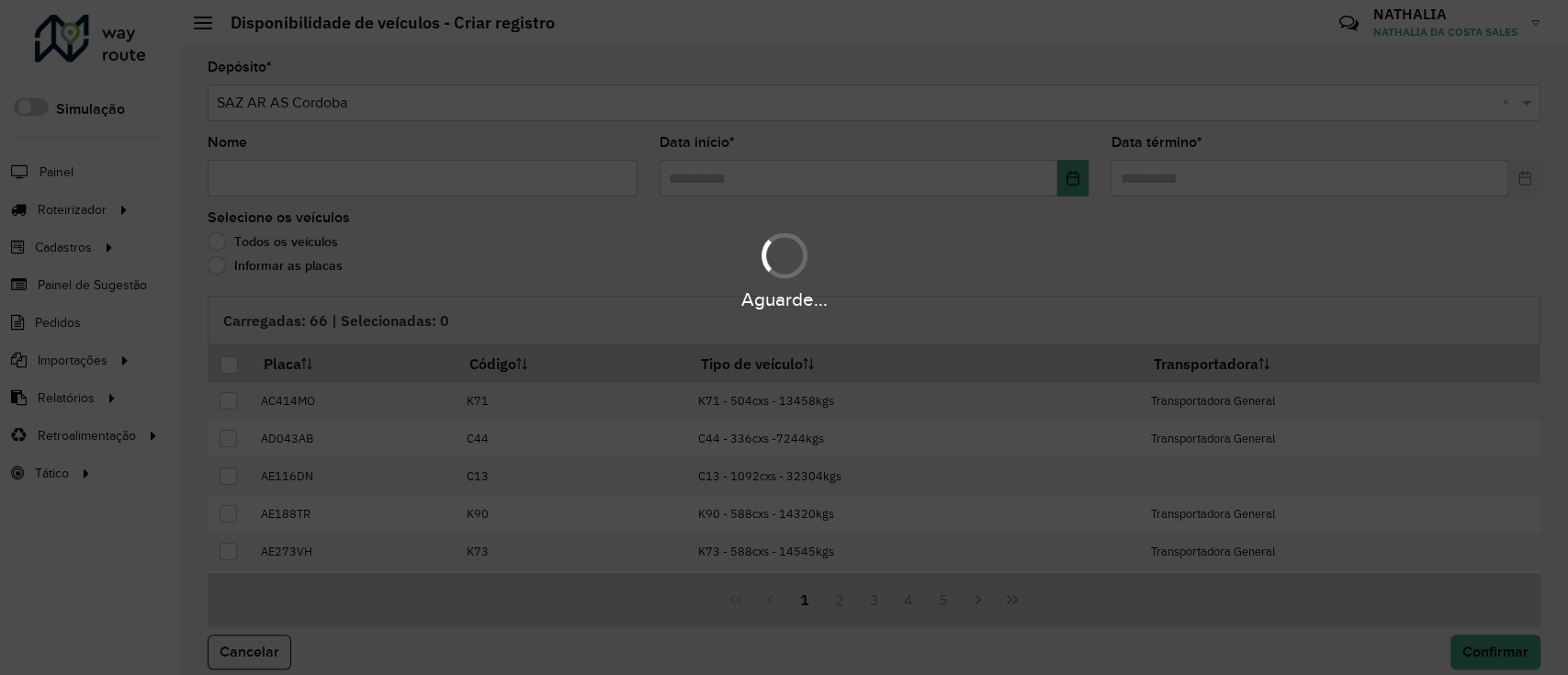
click at [473, 189] on div "Aguarde..." at bounding box center [784, 338] width 1568 height 675
click at [473, 179] on hb-app "Aguarde... Pop-up bloqueado! Seu navegador bloqueou automáticamente a abertura …" at bounding box center [784, 338] width 1568 height 675
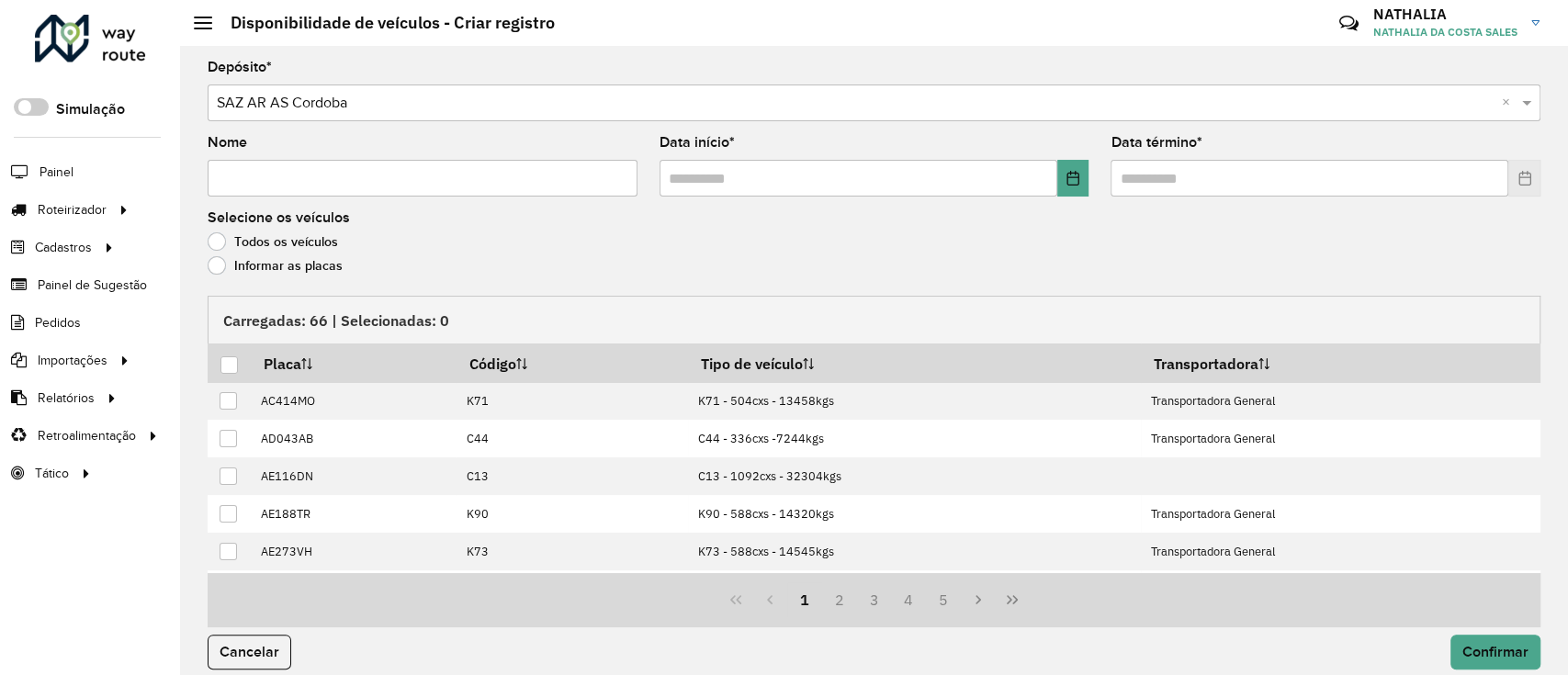
click at [473, 179] on input "Nome" at bounding box center [423, 178] width 430 height 37
type input "*"
type input "**"
click at [995, 176] on input "text" at bounding box center [858, 178] width 398 height 37
click at [1071, 178] on icon "Choose Date" at bounding box center [1073, 179] width 15 height 15
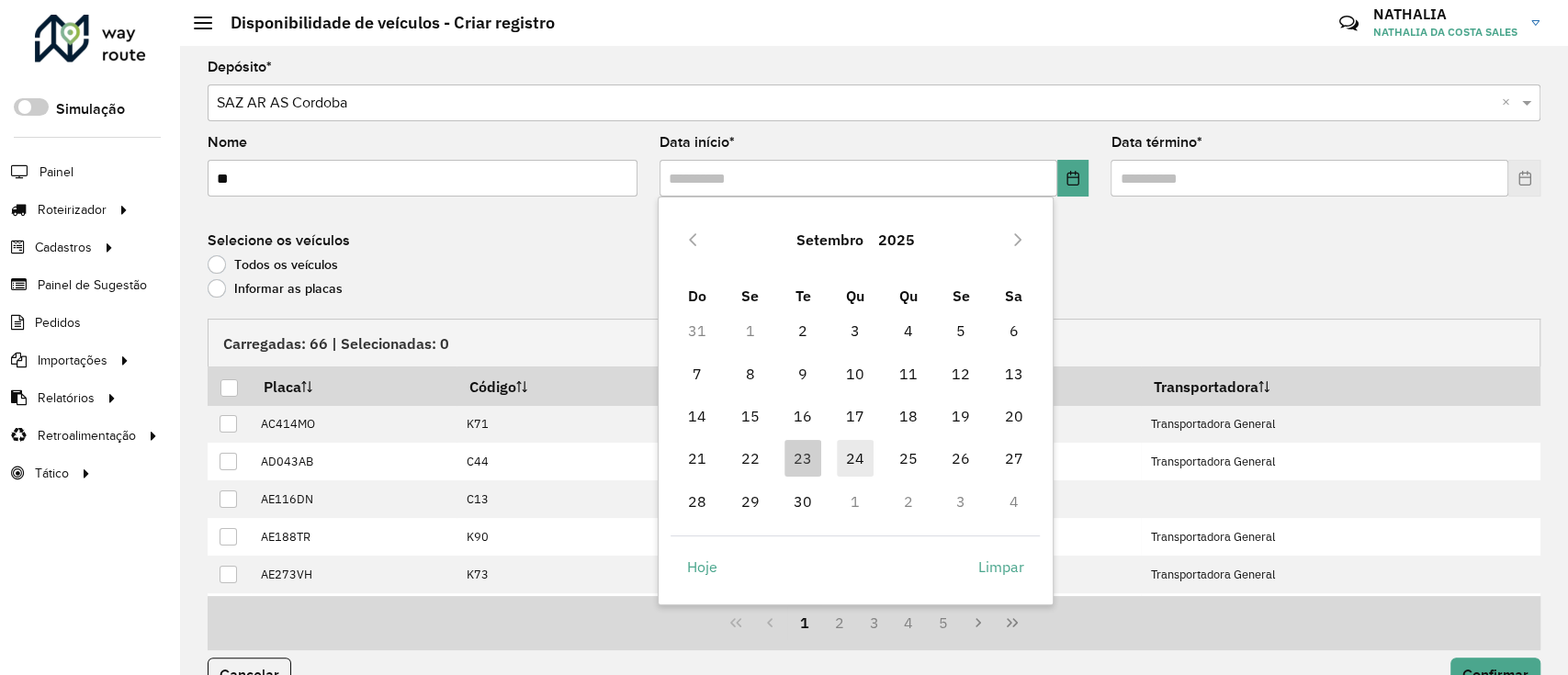
click at [843, 469] on span "24" at bounding box center [855, 458] width 37 height 37
type input "**********"
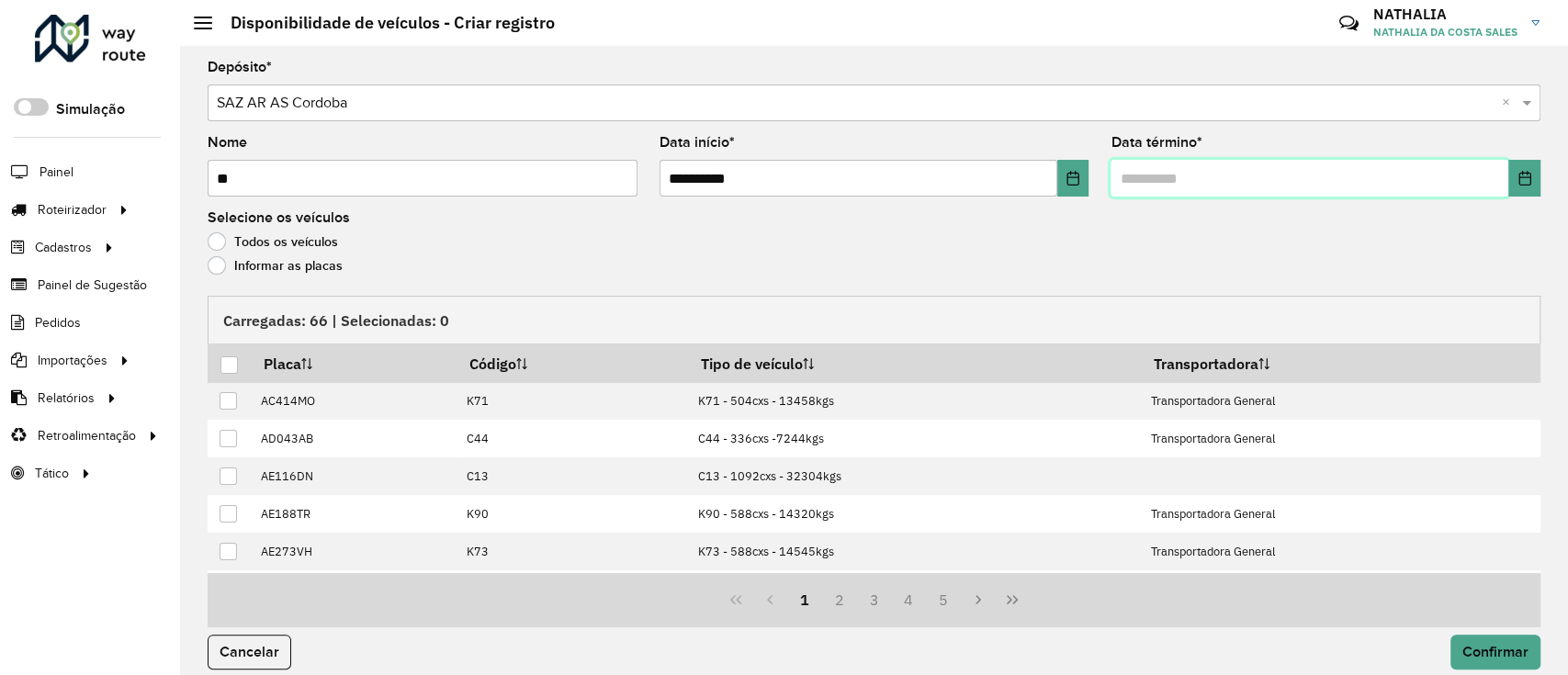
click at [1163, 183] on input "text" at bounding box center [1309, 178] width 398 height 37
click at [1522, 180] on icon "Choose Date" at bounding box center [1525, 179] width 15 height 15
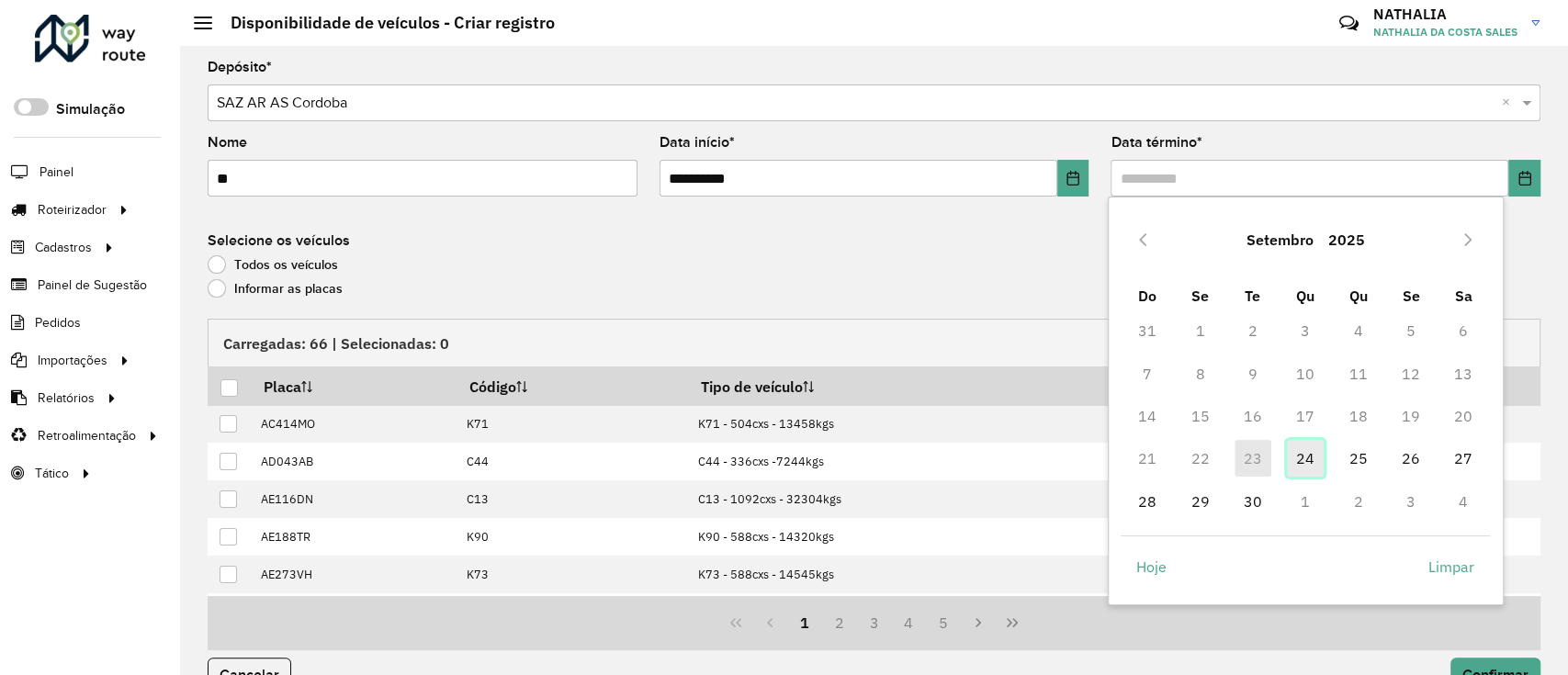
click at [1296, 465] on span "24" at bounding box center [1305, 458] width 37 height 37
type input "**********"
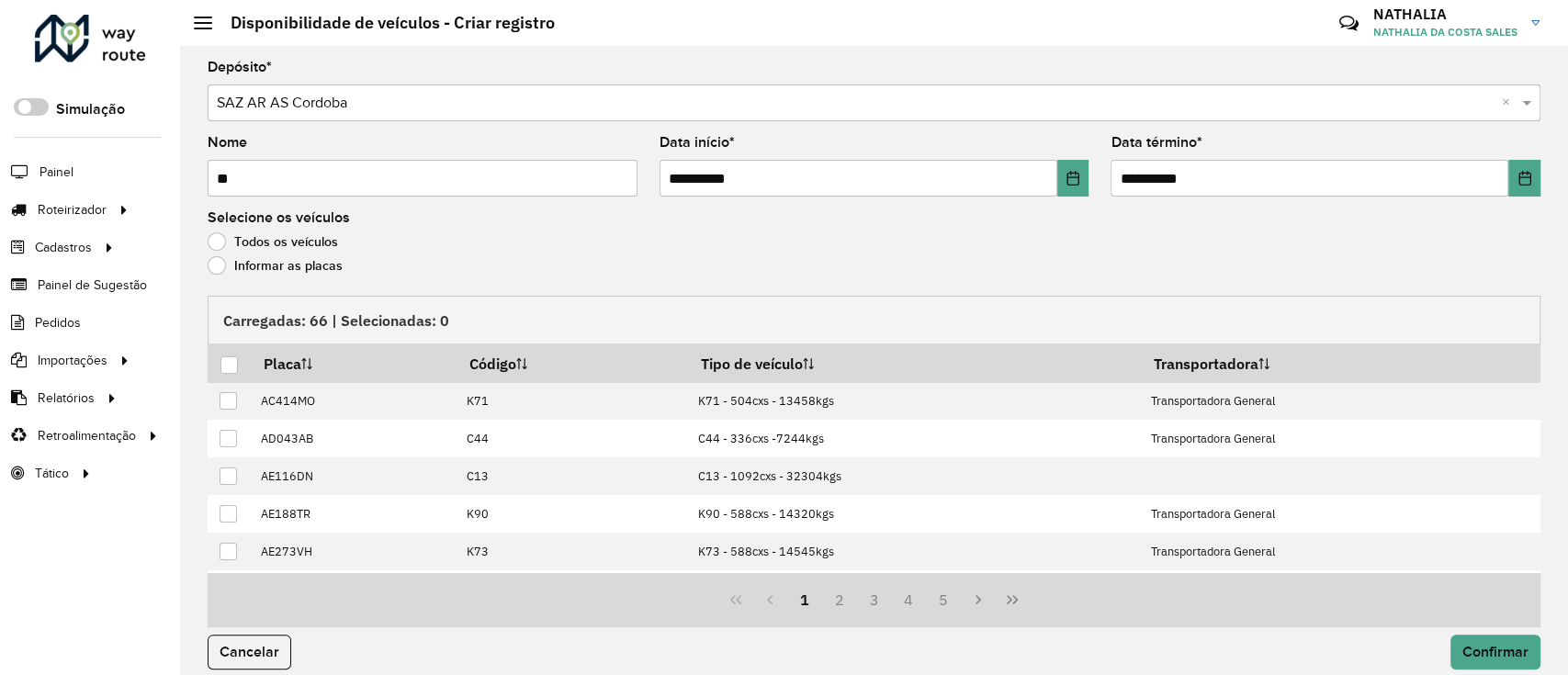
click at [323, 267] on label "Informar as placas" at bounding box center [275, 265] width 135 height 18
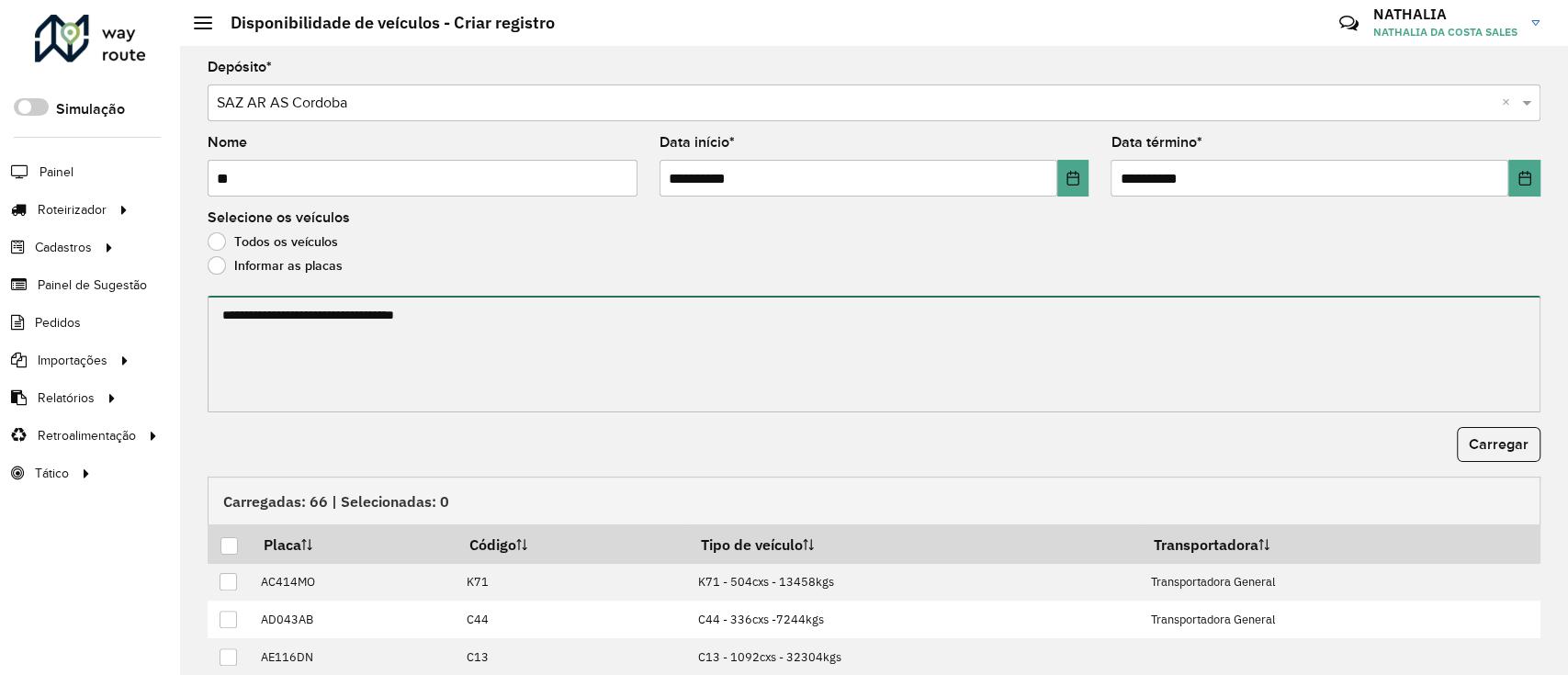
click at [331, 327] on textarea at bounding box center [874, 354] width 1333 height 116
paste textarea "****** ****** ****** ******* ******** ****** ****** ******* ****** ****** *****…"
type textarea "****** ****** ****** ******* ******** ****** ****** ******* ****** ****** *****…"
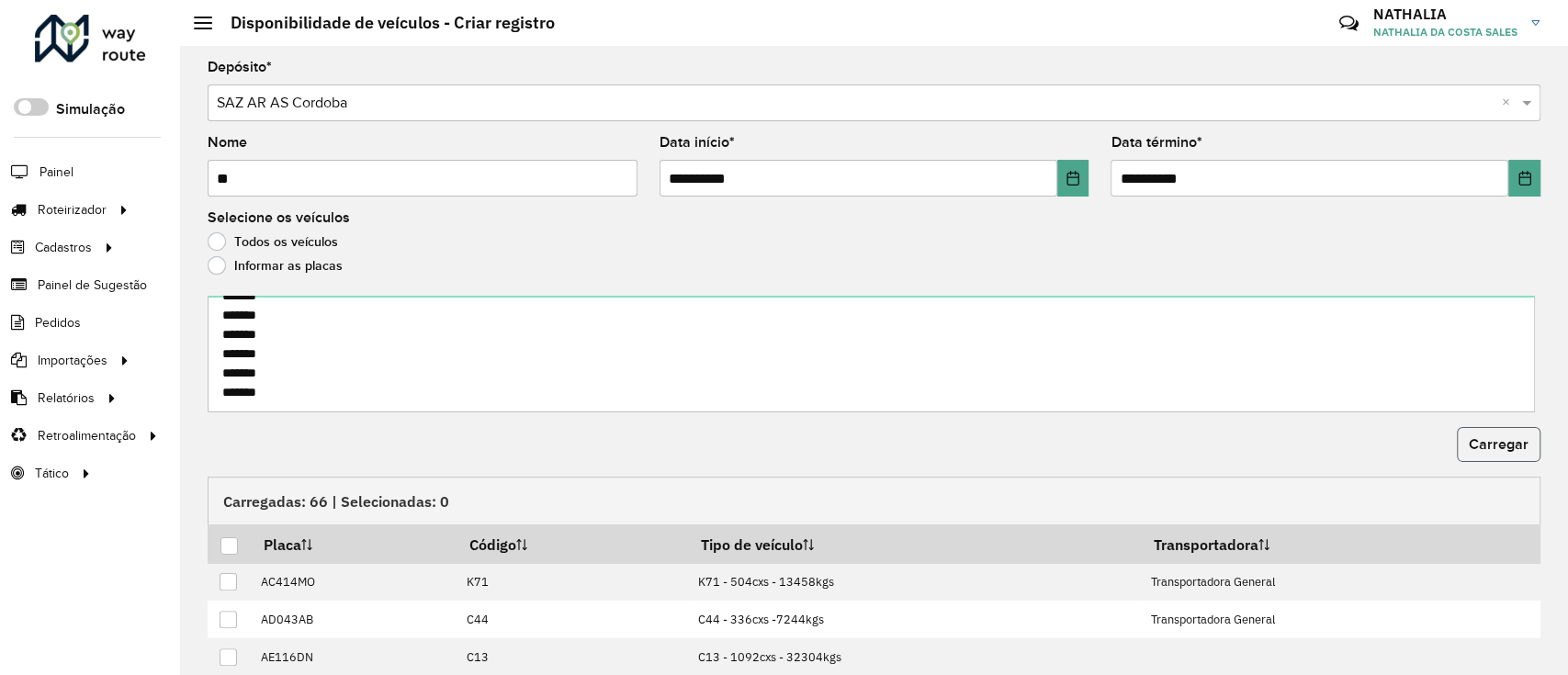
click at [1502, 444] on span "Carregar" at bounding box center [1498, 443] width 60 height 16
click at [227, 538] on div at bounding box center [229, 545] width 17 height 17
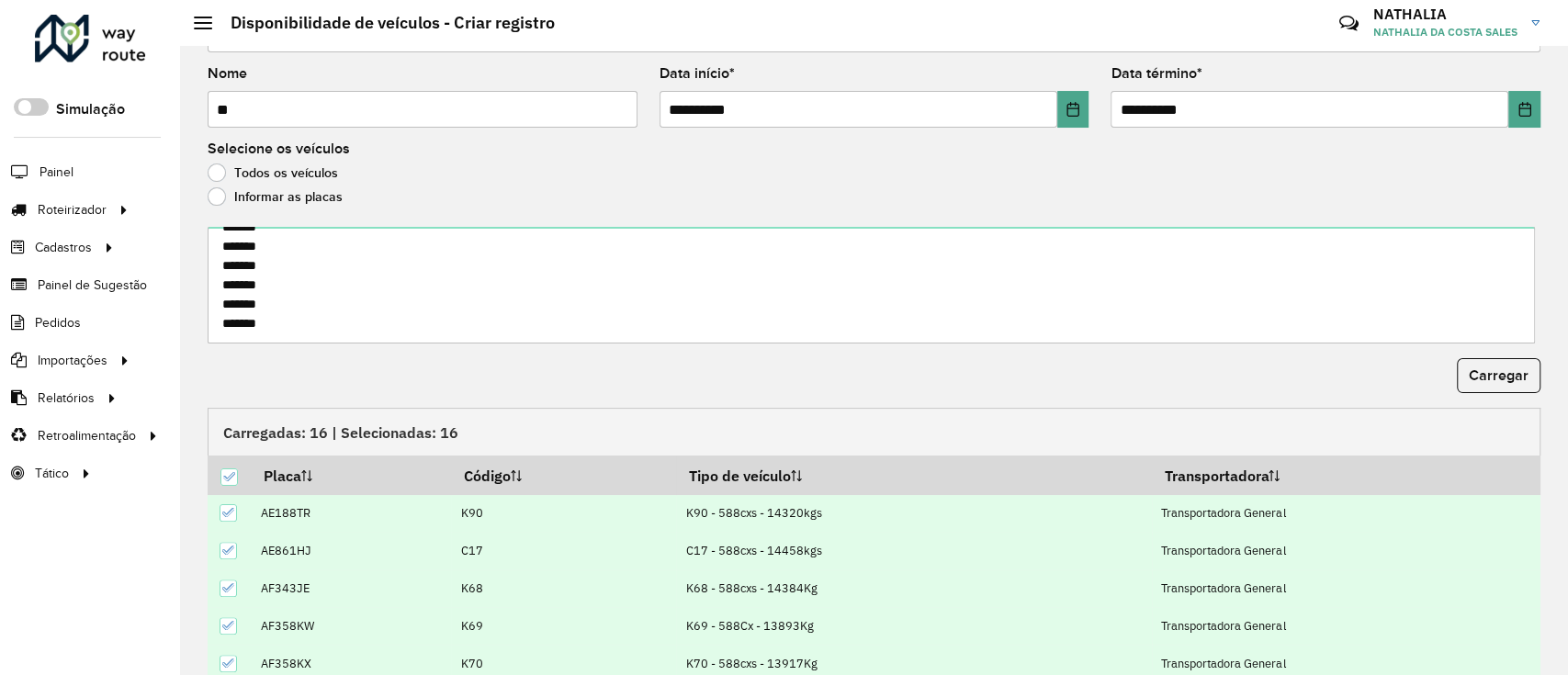
scroll to position [198, 0]
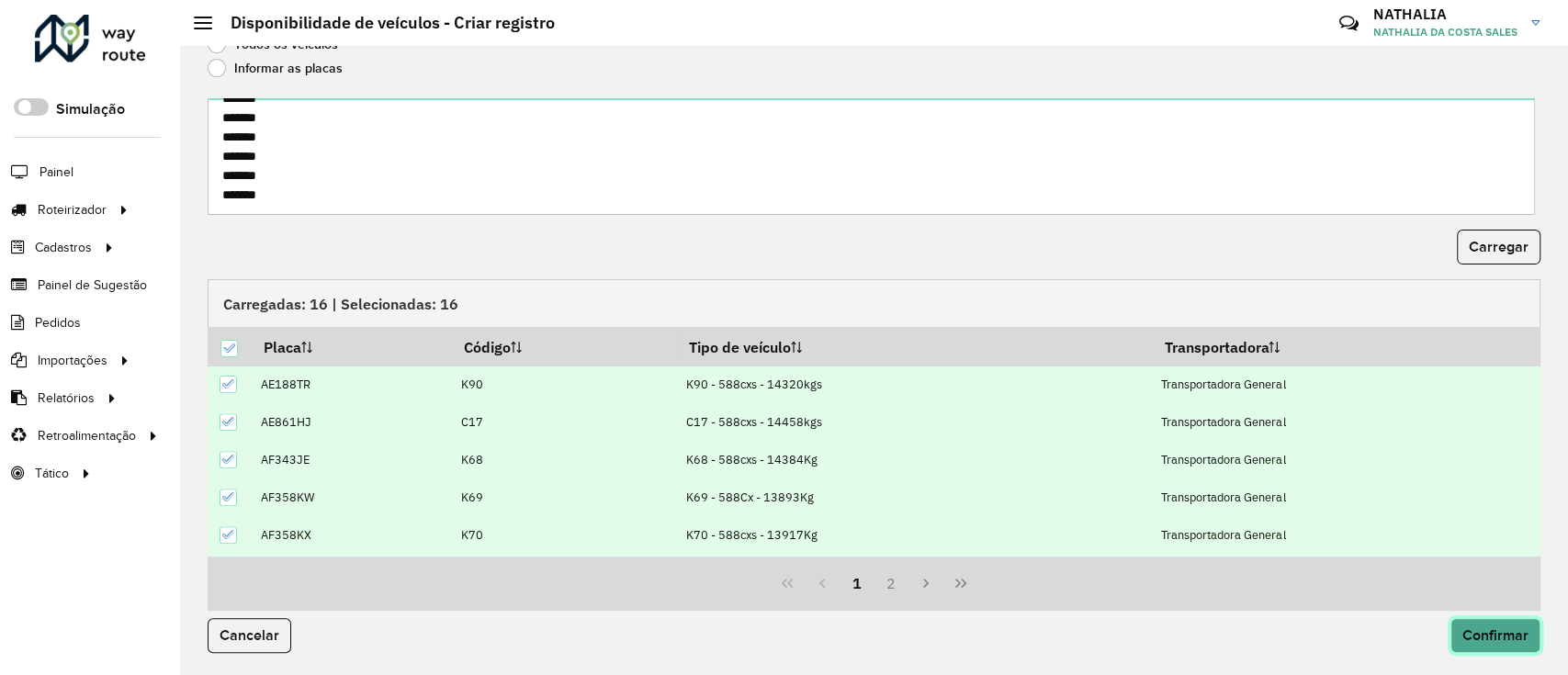
click at [1470, 630] on span "Confirmar" at bounding box center [1495, 634] width 66 height 16
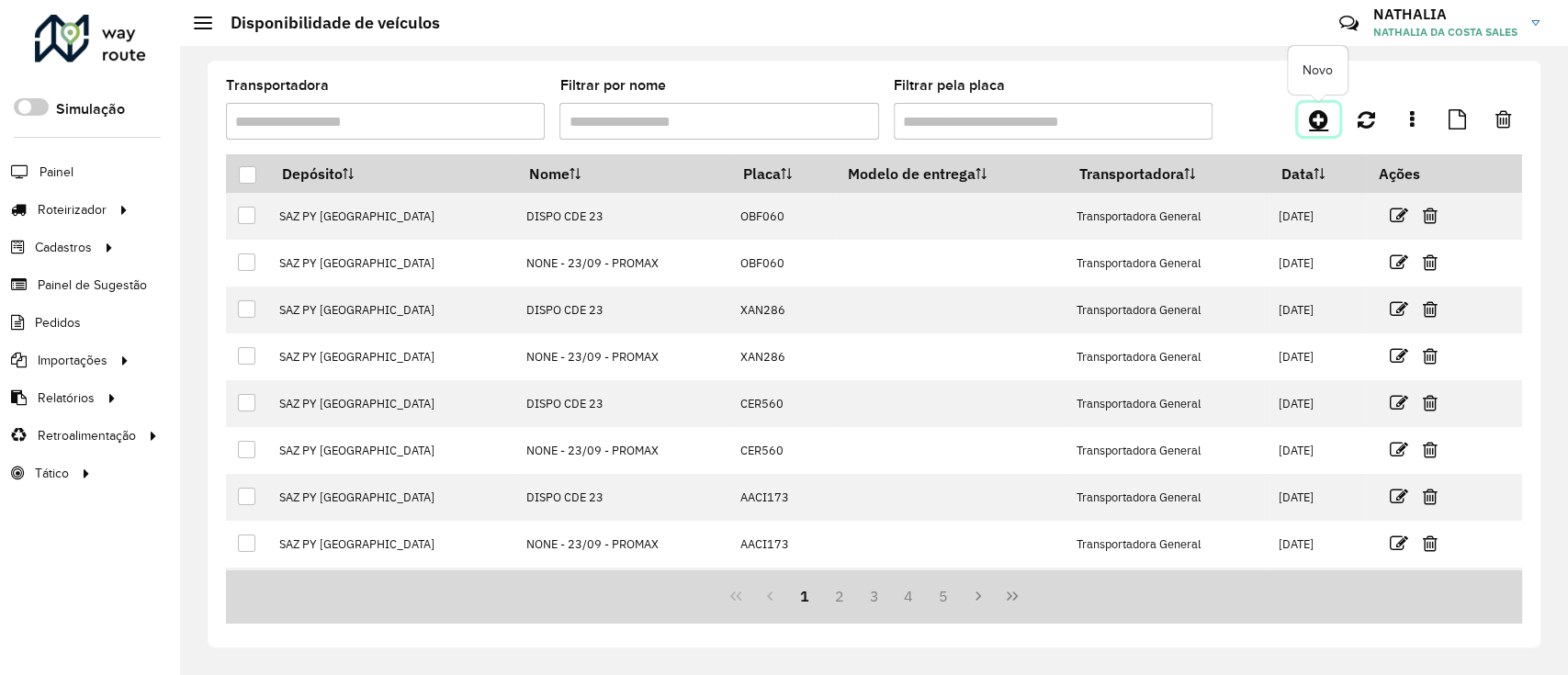
click at [1308, 122] on link at bounding box center [1319, 119] width 42 height 33
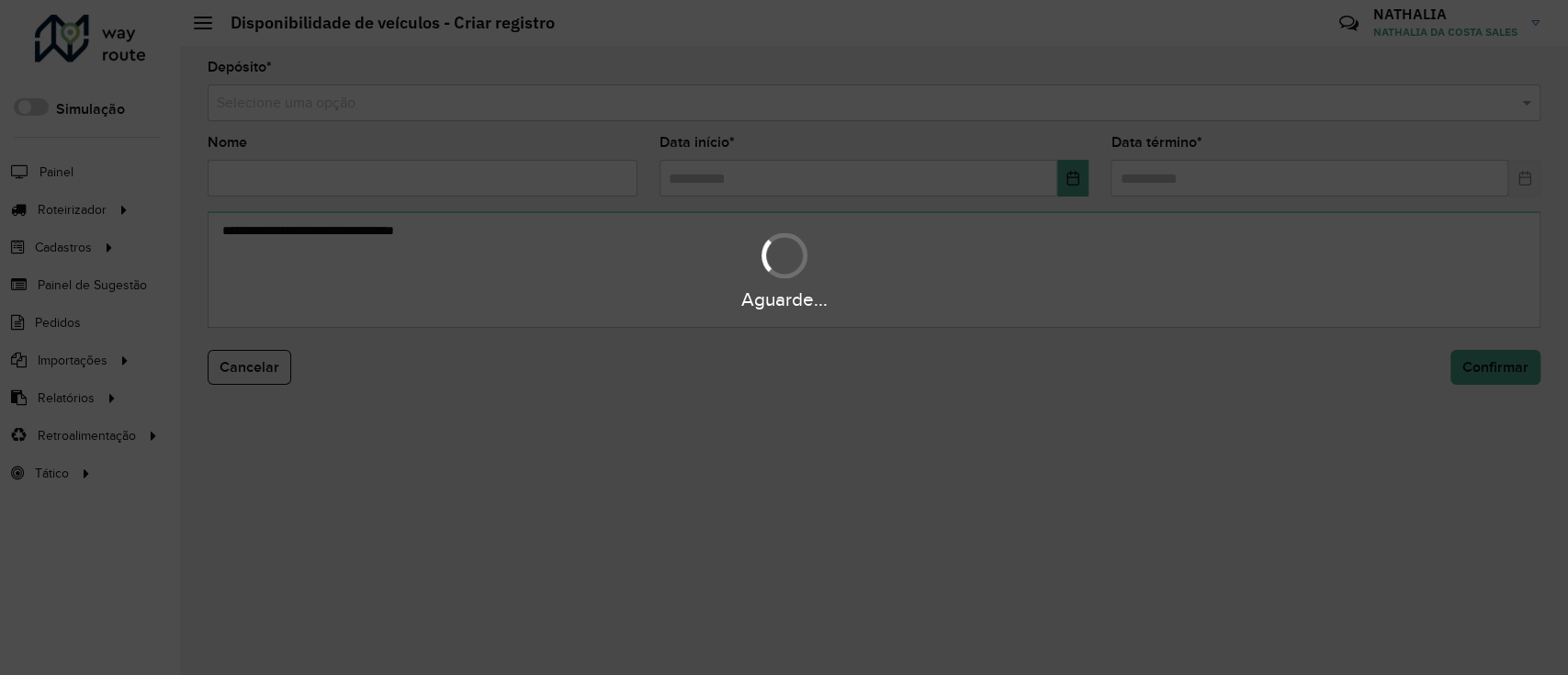
click at [1057, 107] on div "Aguarde..." at bounding box center [784, 338] width 1568 height 675
click at [1057, 107] on input "text" at bounding box center [855, 103] width 1278 height 22
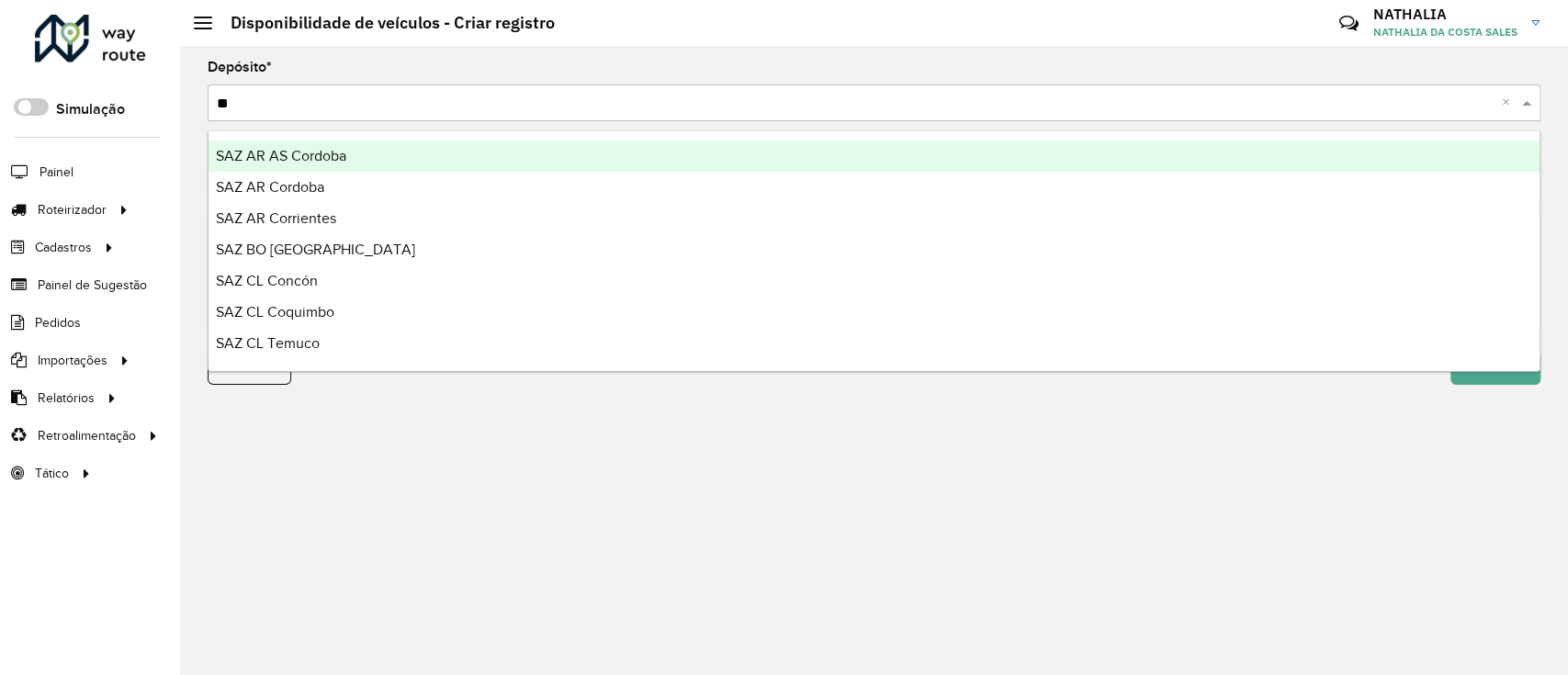
type input "***"
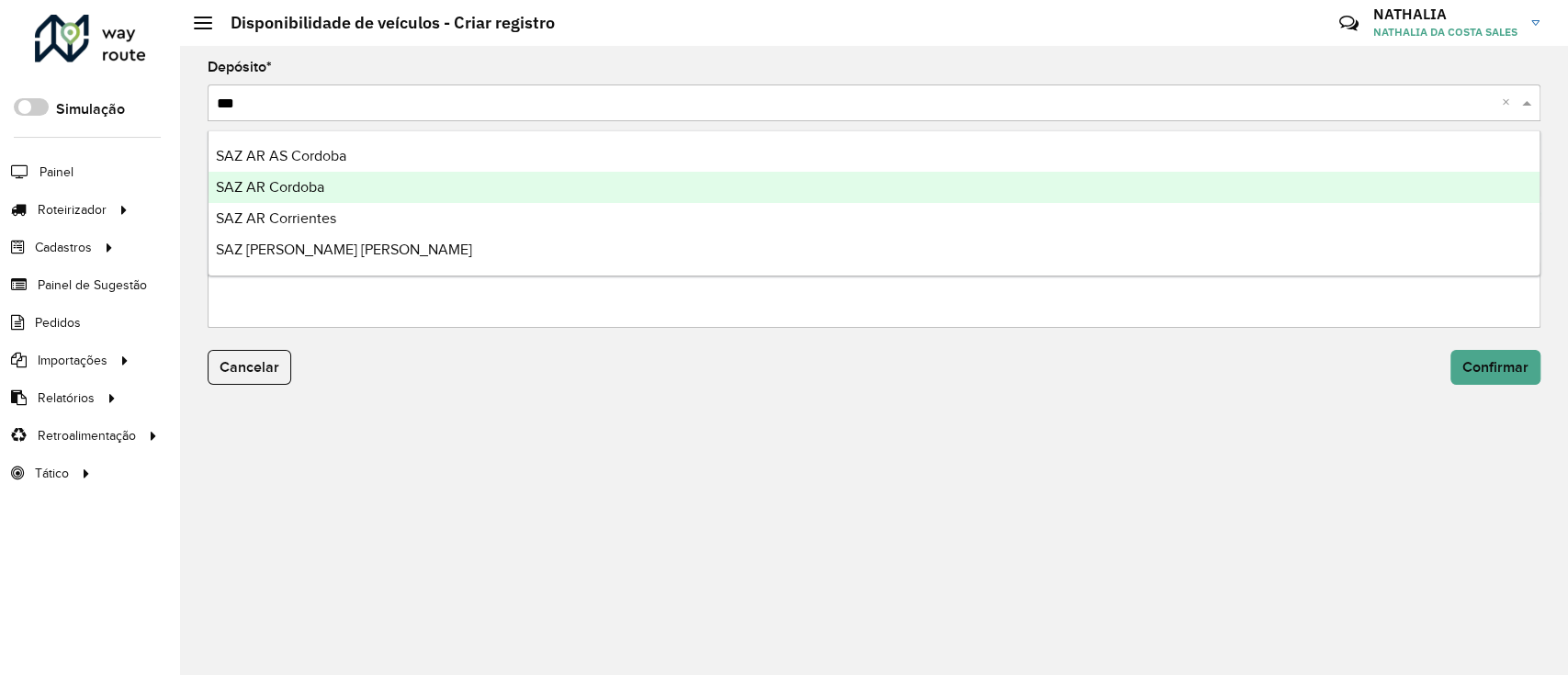
click at [979, 177] on div "SAZ AR Cordoba" at bounding box center [873, 187] width 1331 height 31
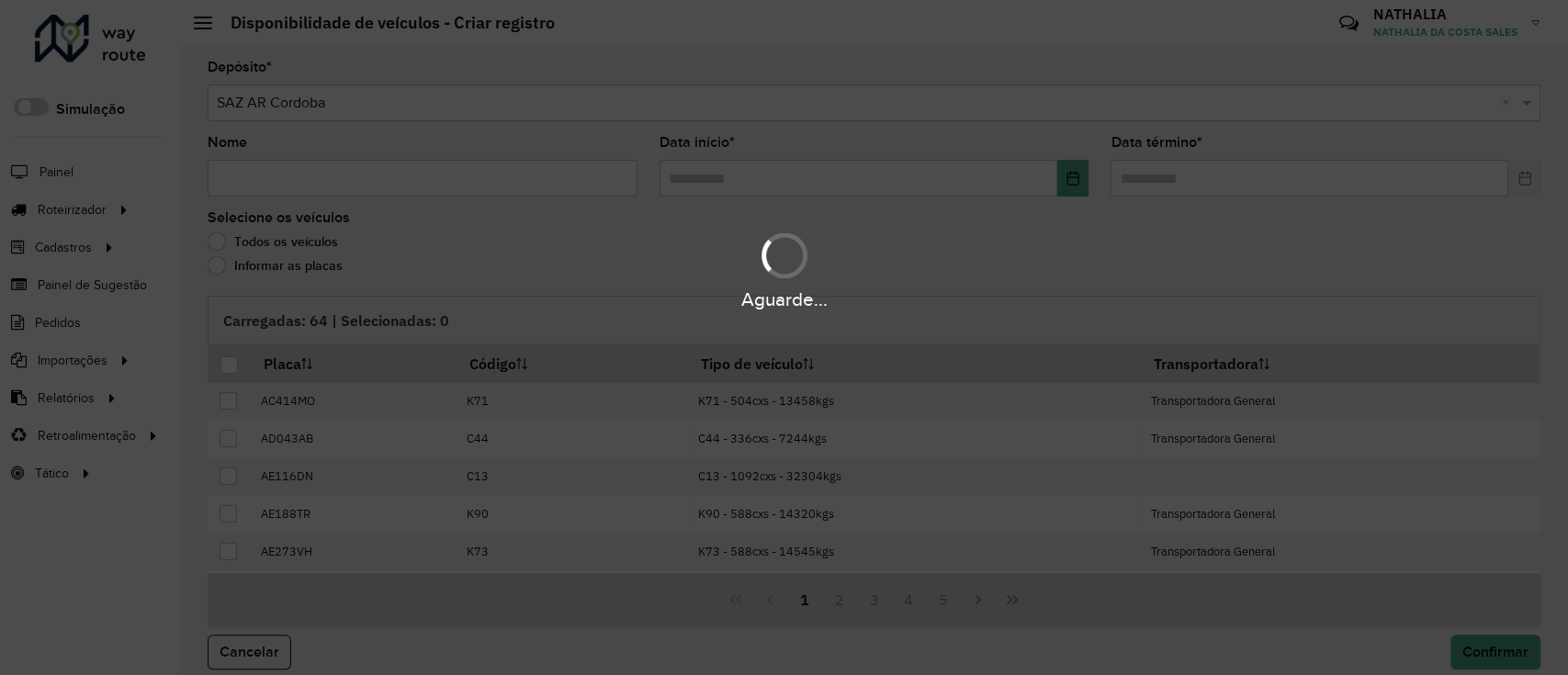
click at [390, 195] on div "Aguarde..." at bounding box center [784, 338] width 1568 height 675
click at [389, 180] on hb-app "Aguarde... Pop-up bloqueado! Seu navegador bloqueou automáticamente a abertura …" at bounding box center [784, 338] width 1568 height 675
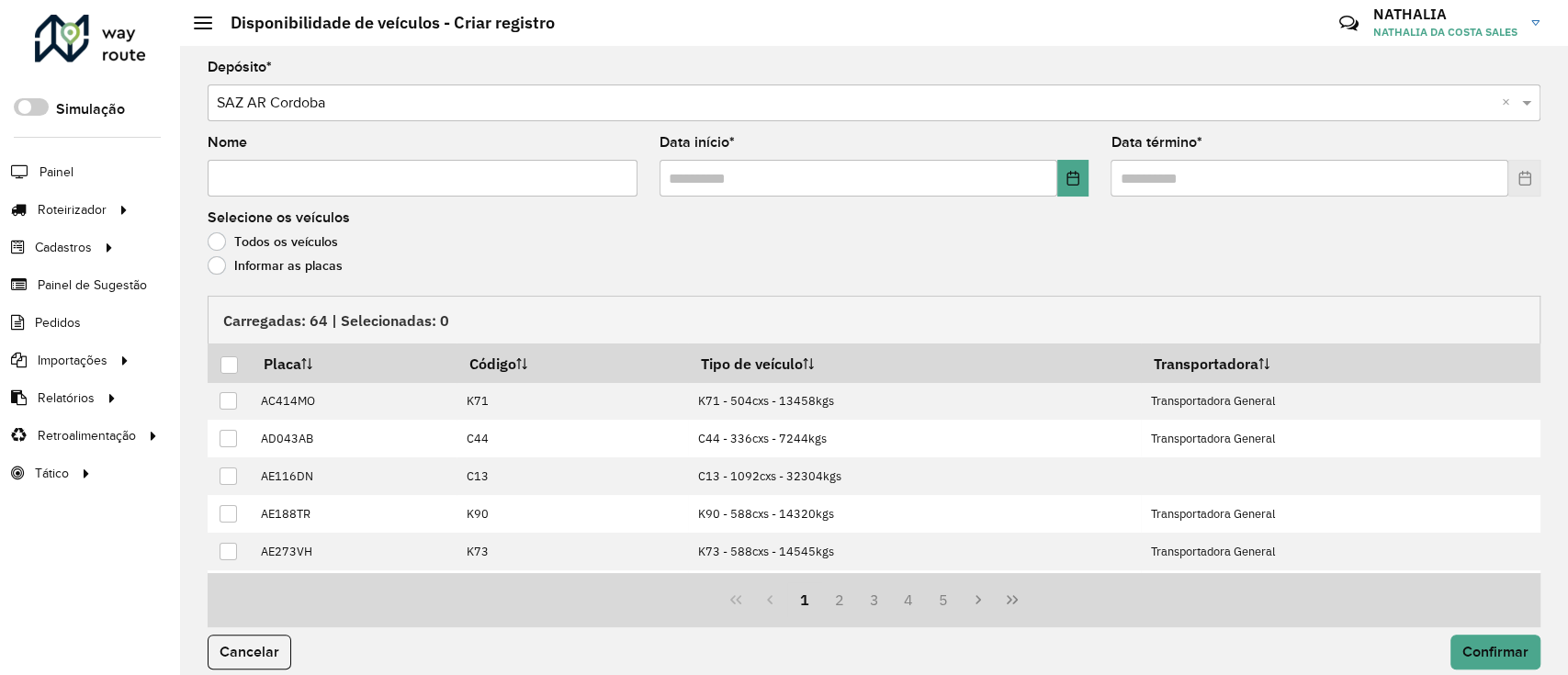
click at [389, 180] on input "Nome" at bounding box center [423, 178] width 430 height 37
type input "**"
click at [706, 183] on input "text" at bounding box center [858, 178] width 398 height 37
click at [1072, 170] on button "Choose Date" at bounding box center [1073, 178] width 32 height 37
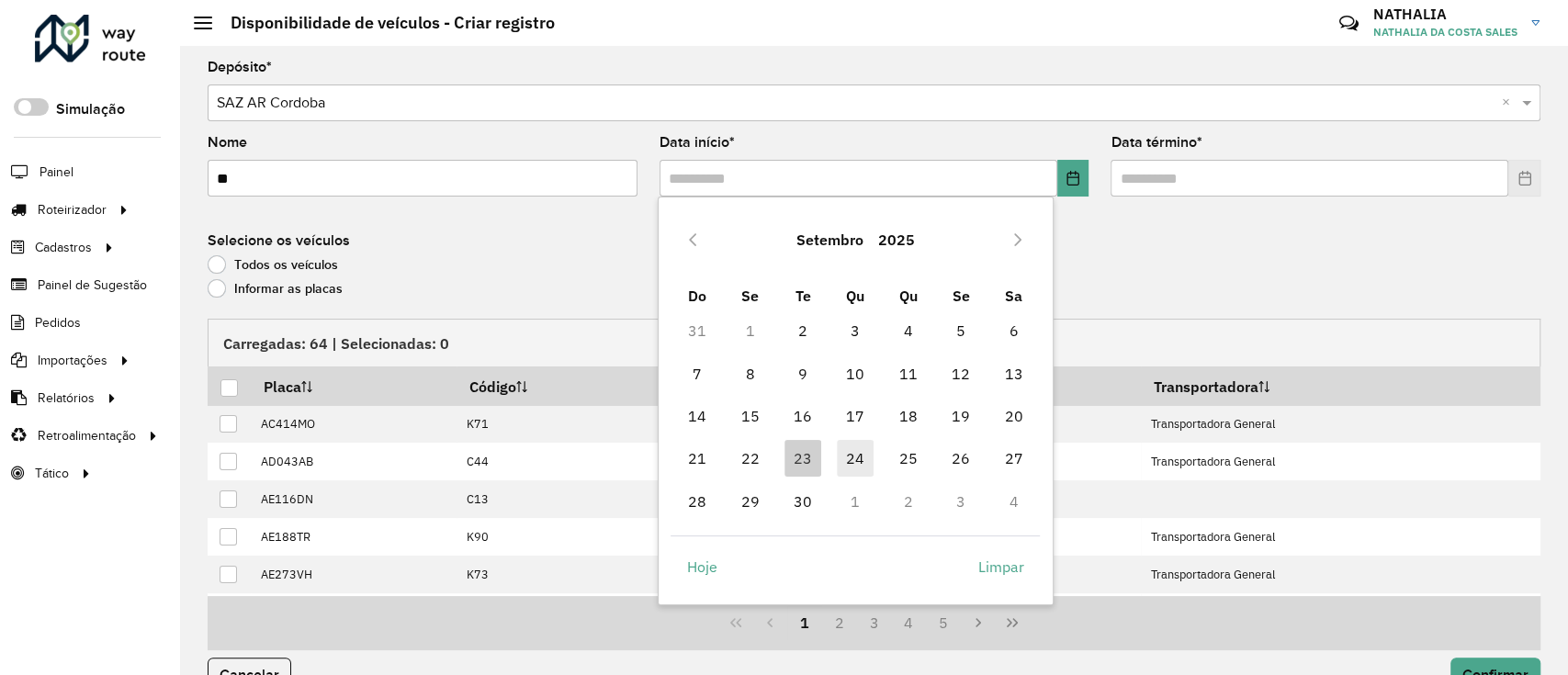
click at [844, 444] on span "24" at bounding box center [855, 458] width 37 height 37
type input "**********"
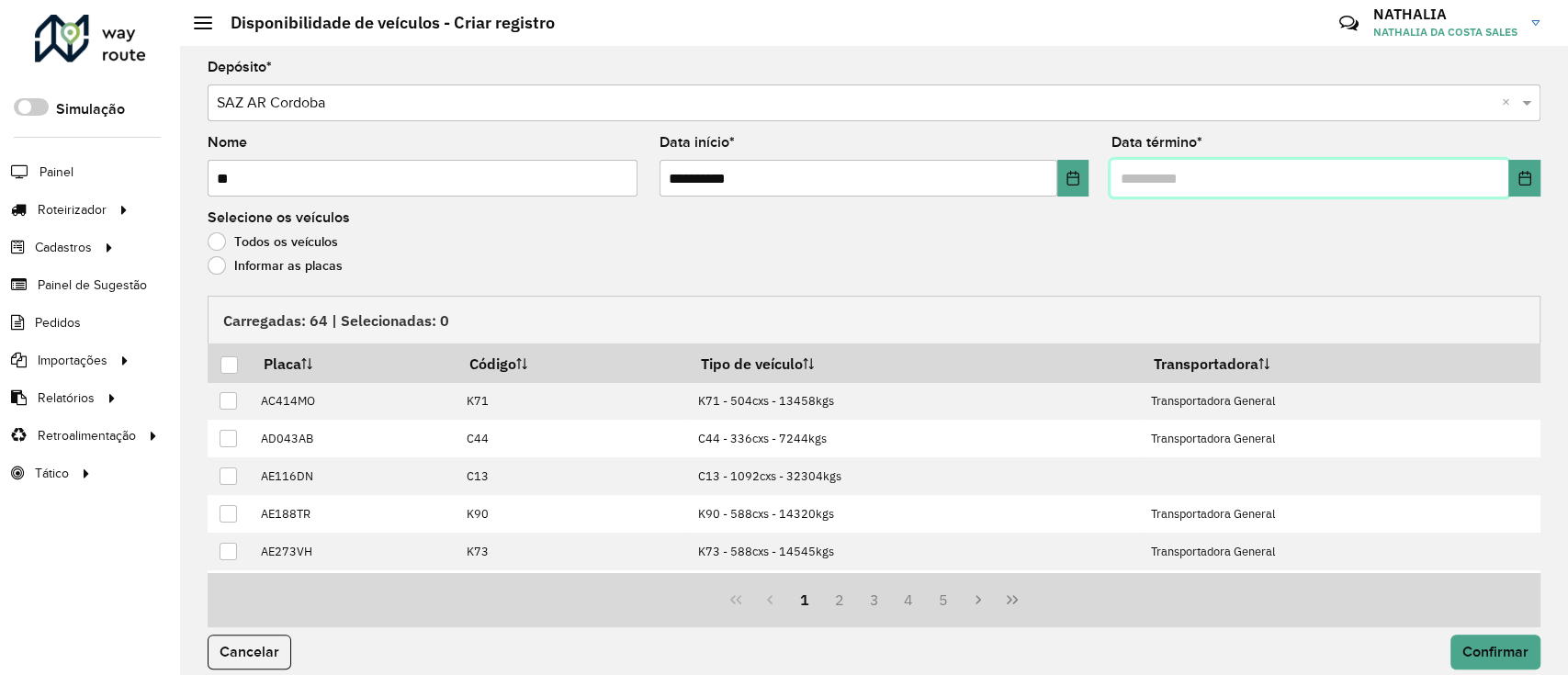
click at [1141, 171] on input "text" at bounding box center [1309, 178] width 398 height 37
click at [1523, 176] on icon "Choose Date" at bounding box center [1525, 179] width 15 height 15
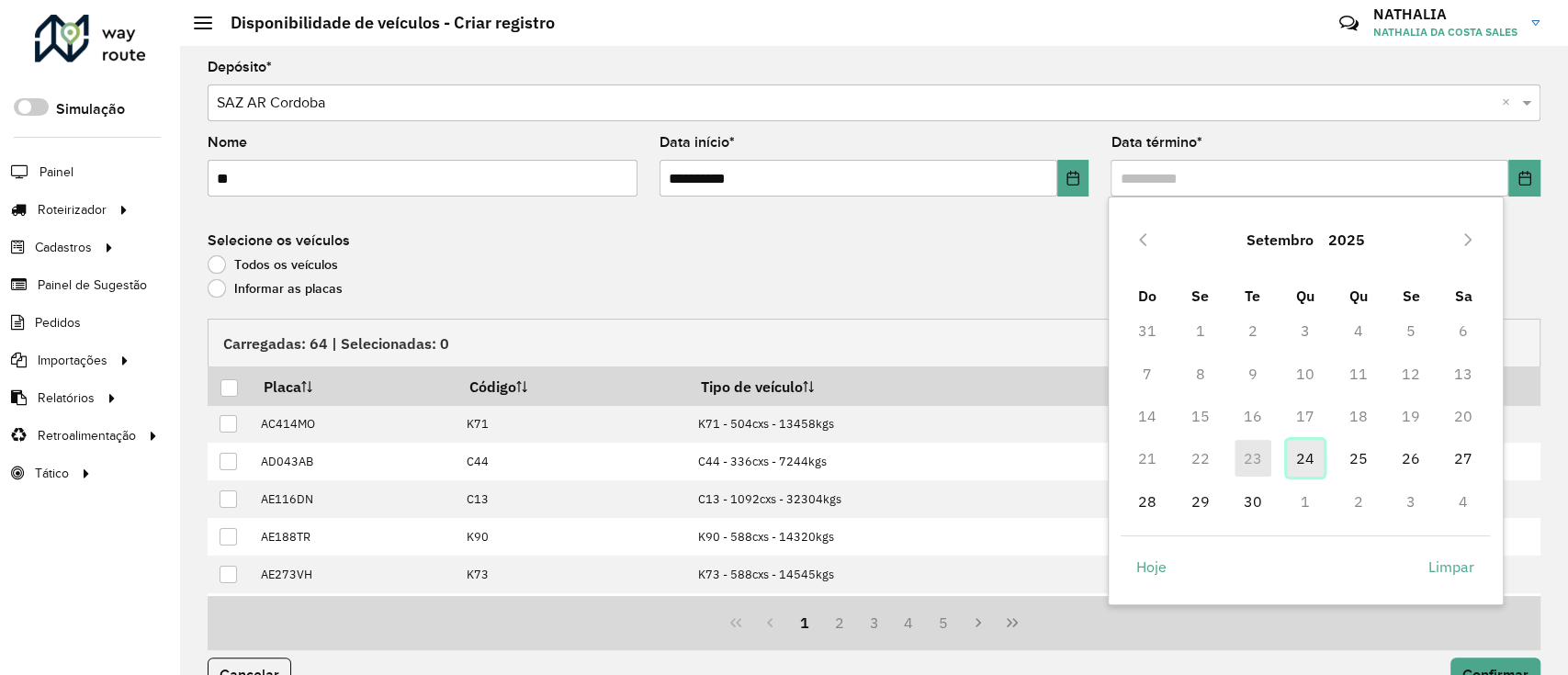
click at [1319, 460] on span "24" at bounding box center [1305, 458] width 37 height 37
type input "**********"
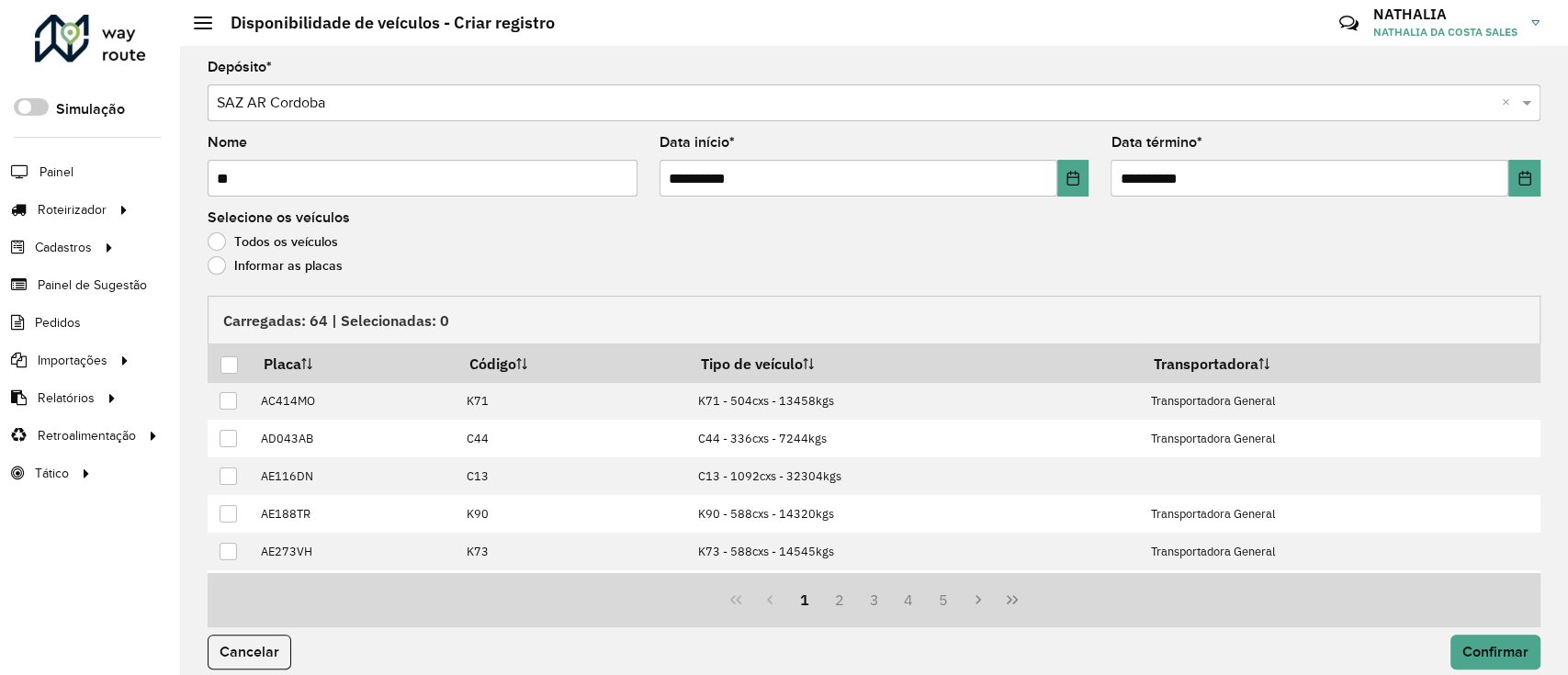
click at [275, 253] on div "Todos os veículos" at bounding box center [874, 246] width 1333 height 22
click at [272, 265] on label "Informar as placas" at bounding box center [275, 265] width 135 height 18
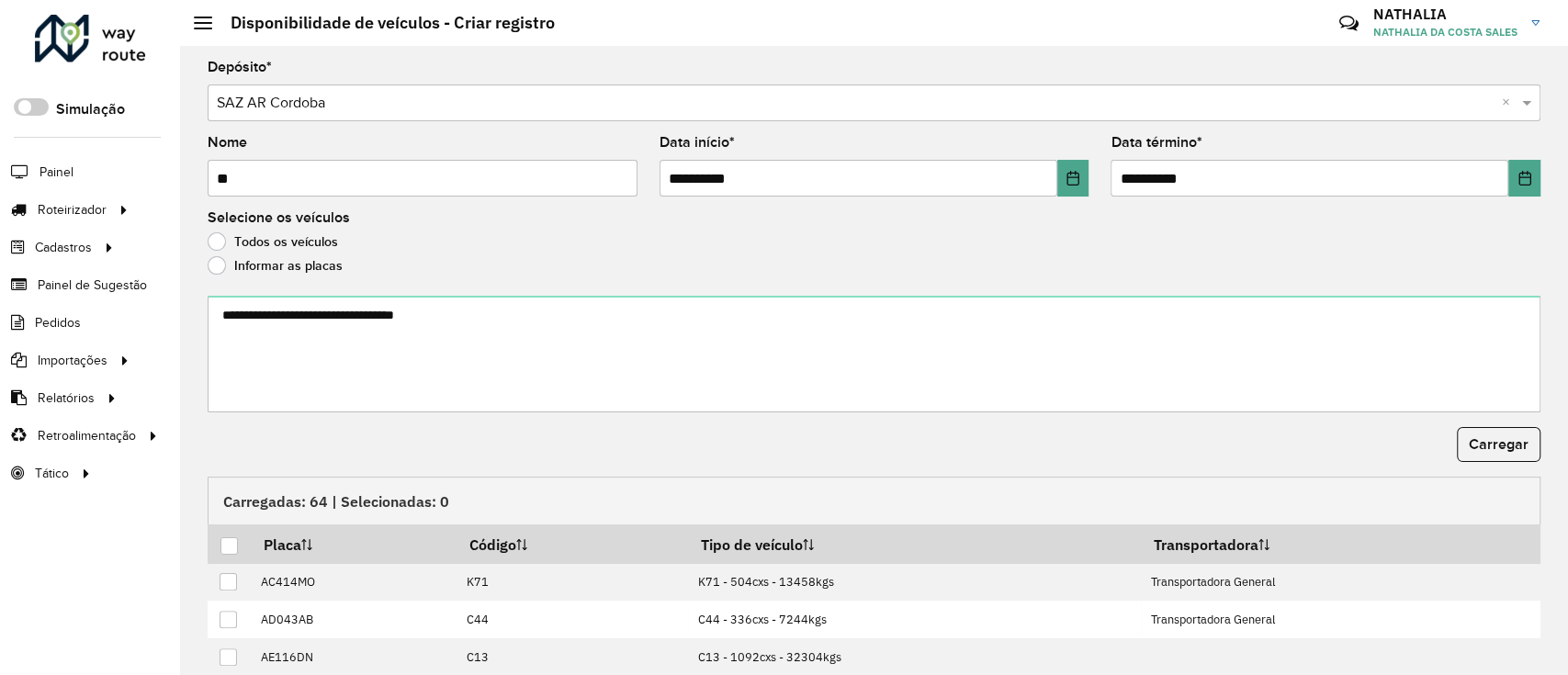
click at [294, 291] on form "**********" at bounding box center [874, 466] width 1333 height 812
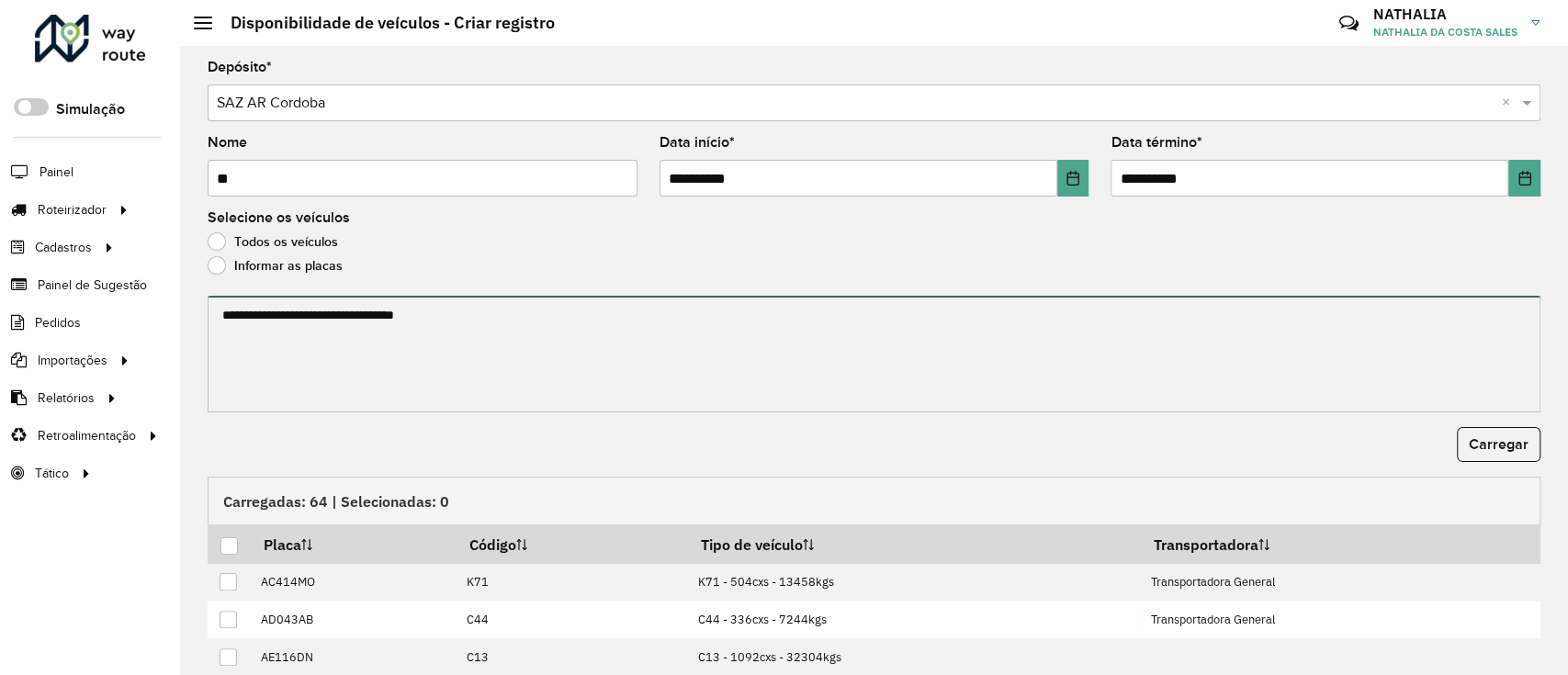
click at [305, 319] on textarea at bounding box center [874, 354] width 1333 height 116
paste textarea "****** ****** ****** ******* ******* ******* ****** ****** ****** ****** ******…"
type textarea "****** ****** ****** ******* ******* ******* ****** ****** ****** ****** ******…"
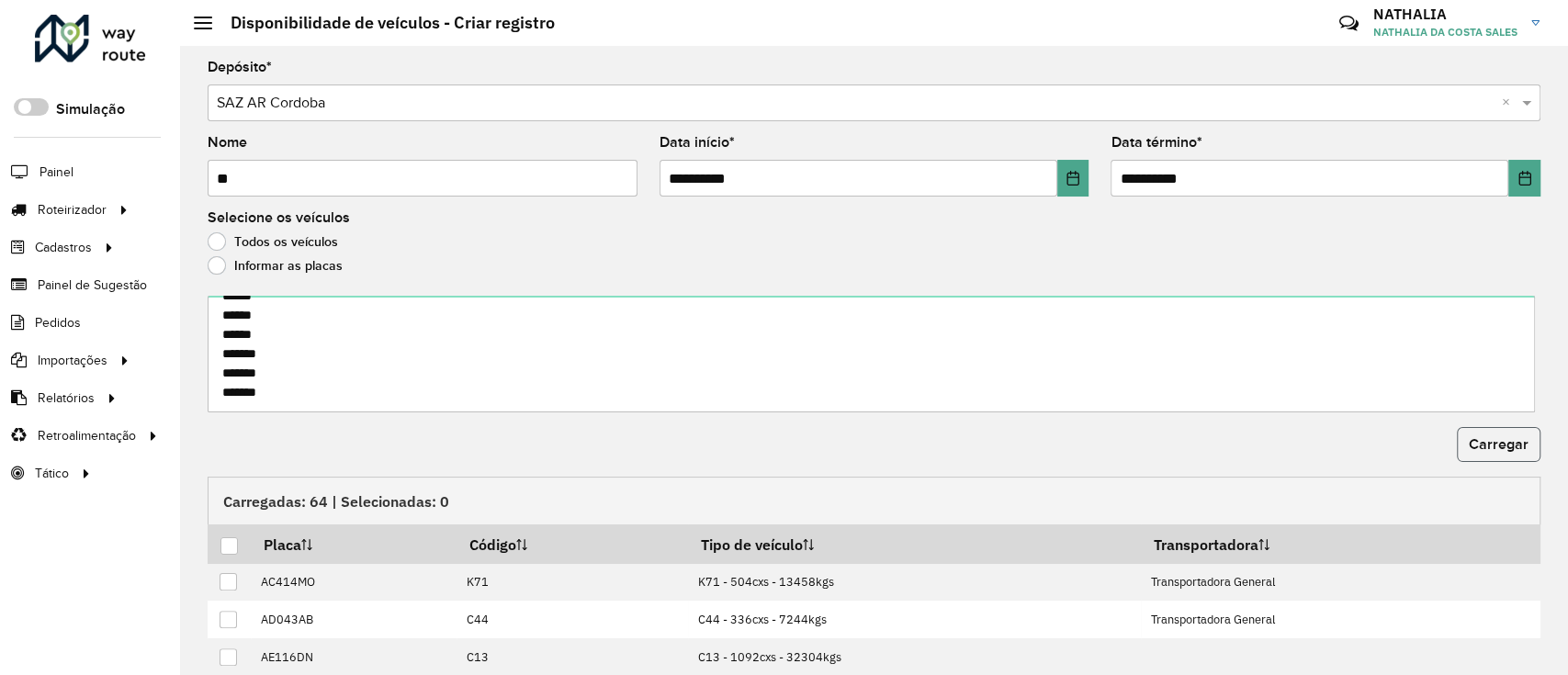
click at [1517, 452] on button "Carregar" at bounding box center [1499, 444] width 83 height 35
click at [235, 544] on div at bounding box center [229, 545] width 17 height 17
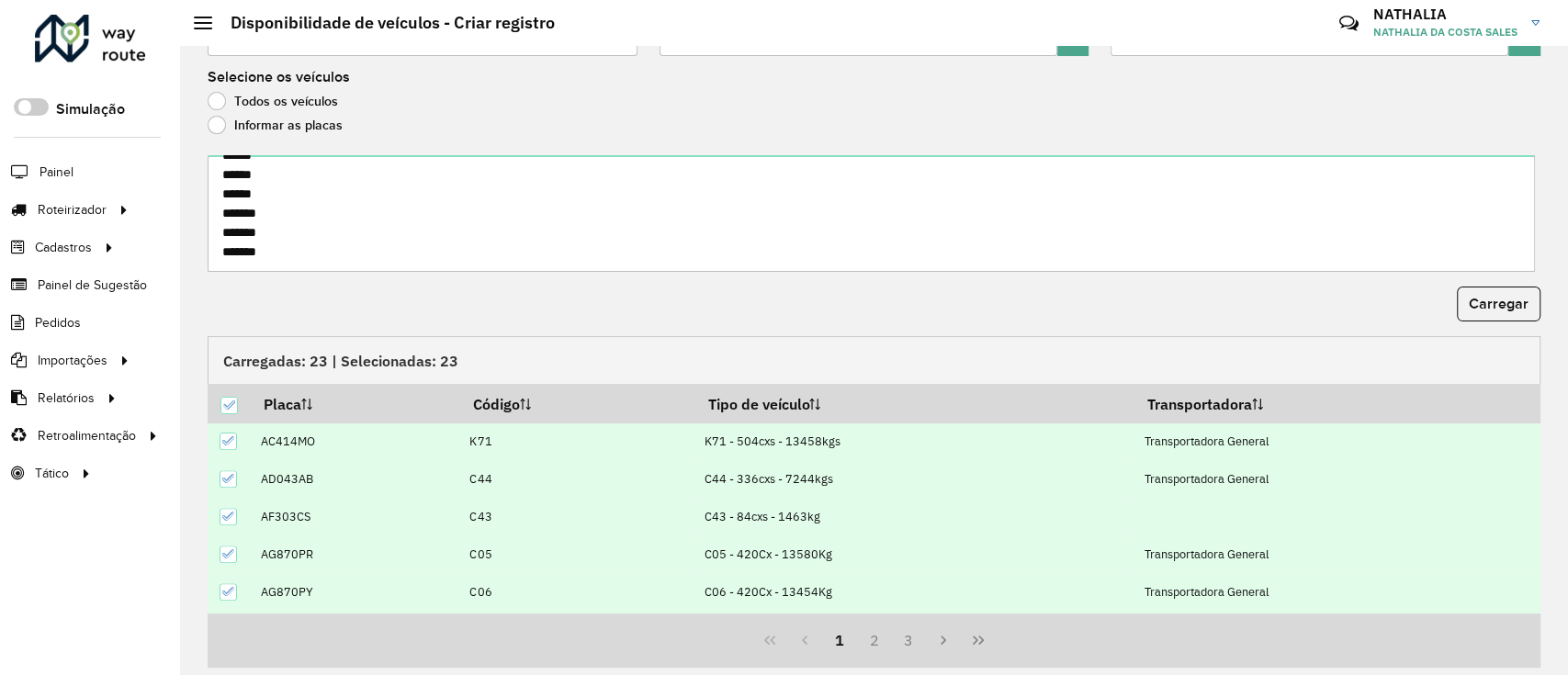
scroll to position [198, 0]
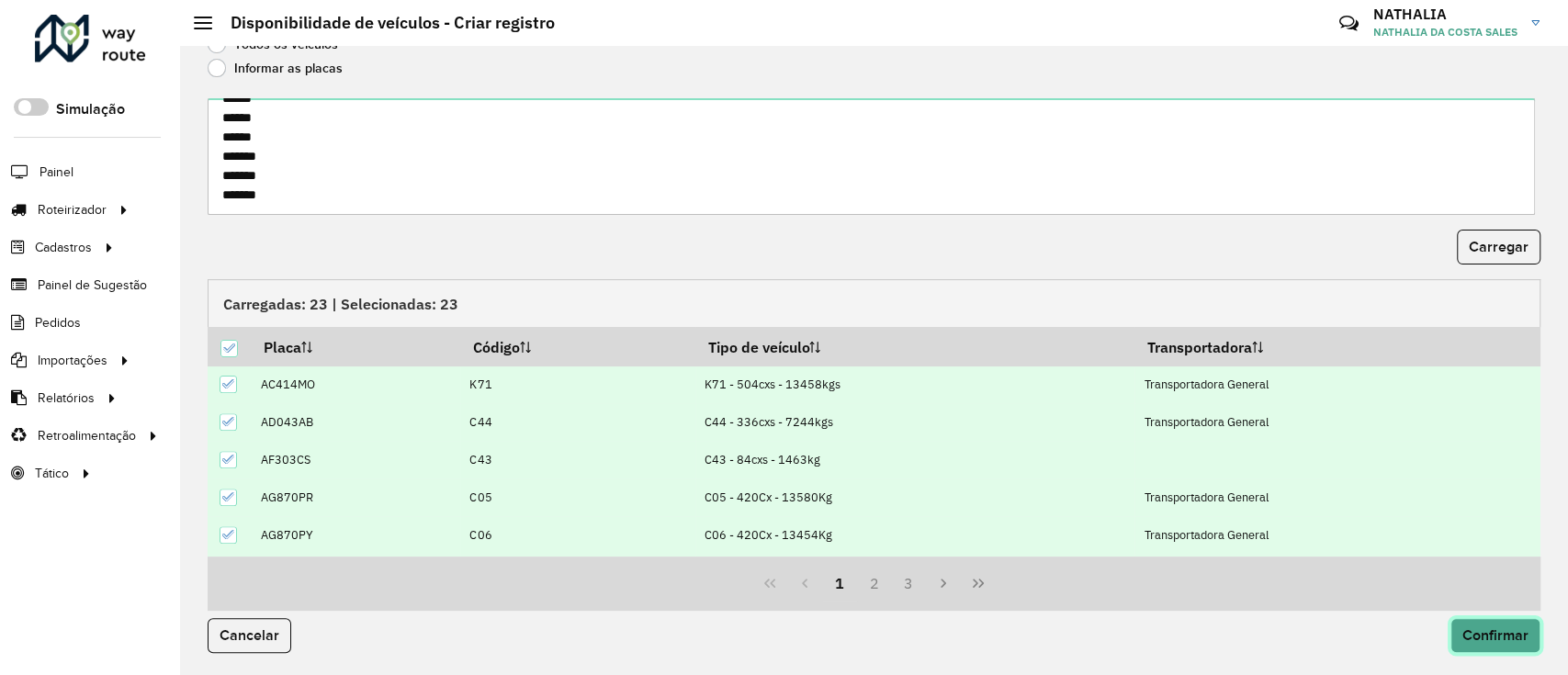
click at [1508, 636] on span "Confirmar" at bounding box center [1495, 634] width 66 height 16
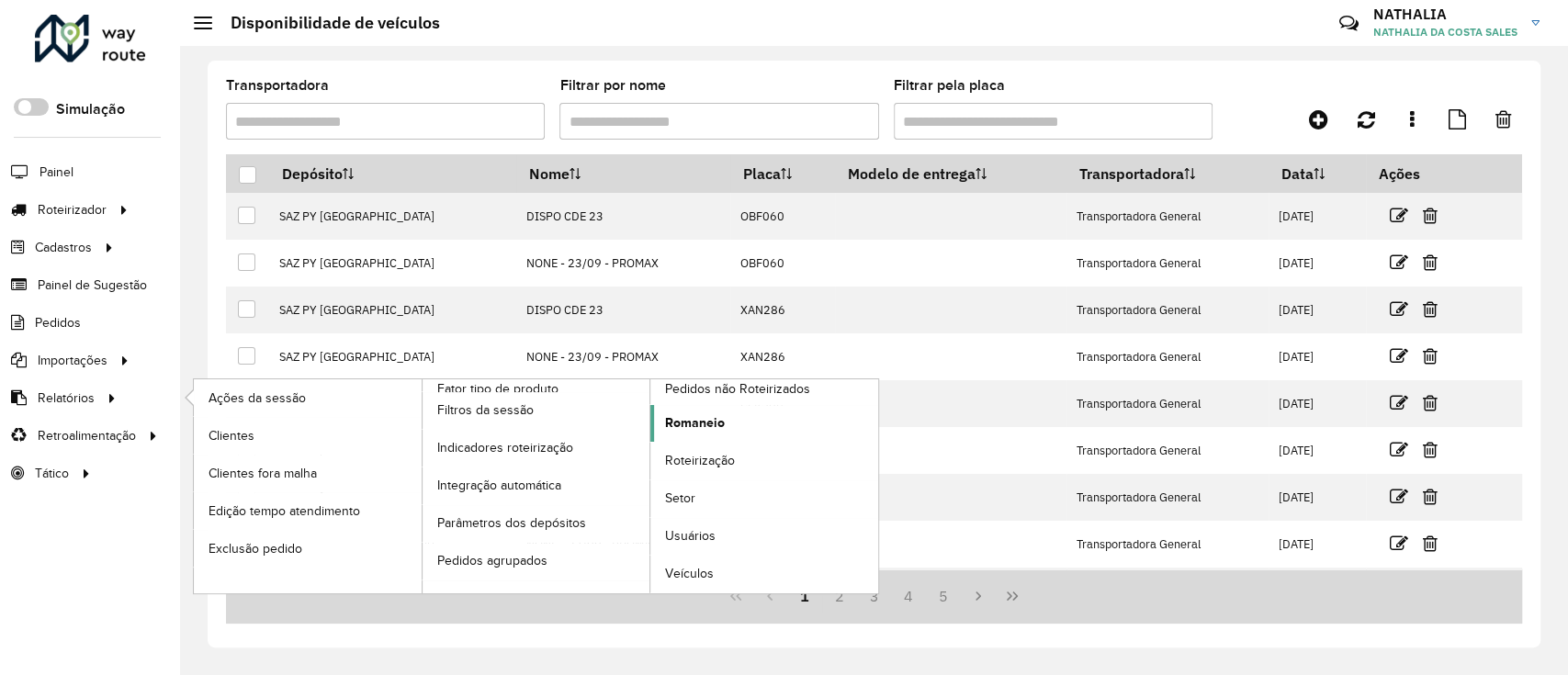
click at [684, 419] on span "Romaneio" at bounding box center [694, 423] width 60 height 19
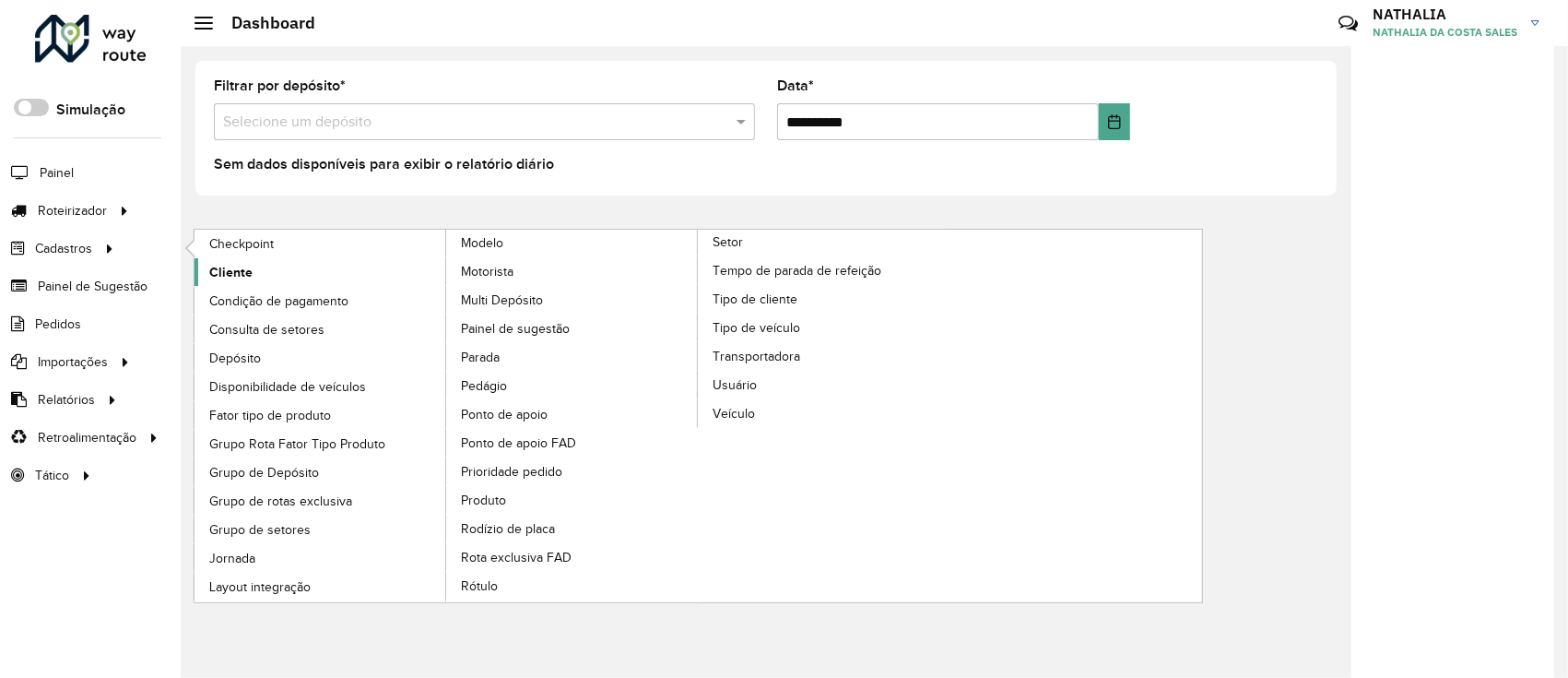
click at [239, 270] on span "Cliente" at bounding box center [231, 273] width 44 height 19
